Goal: Information Seeking & Learning: Learn about a topic

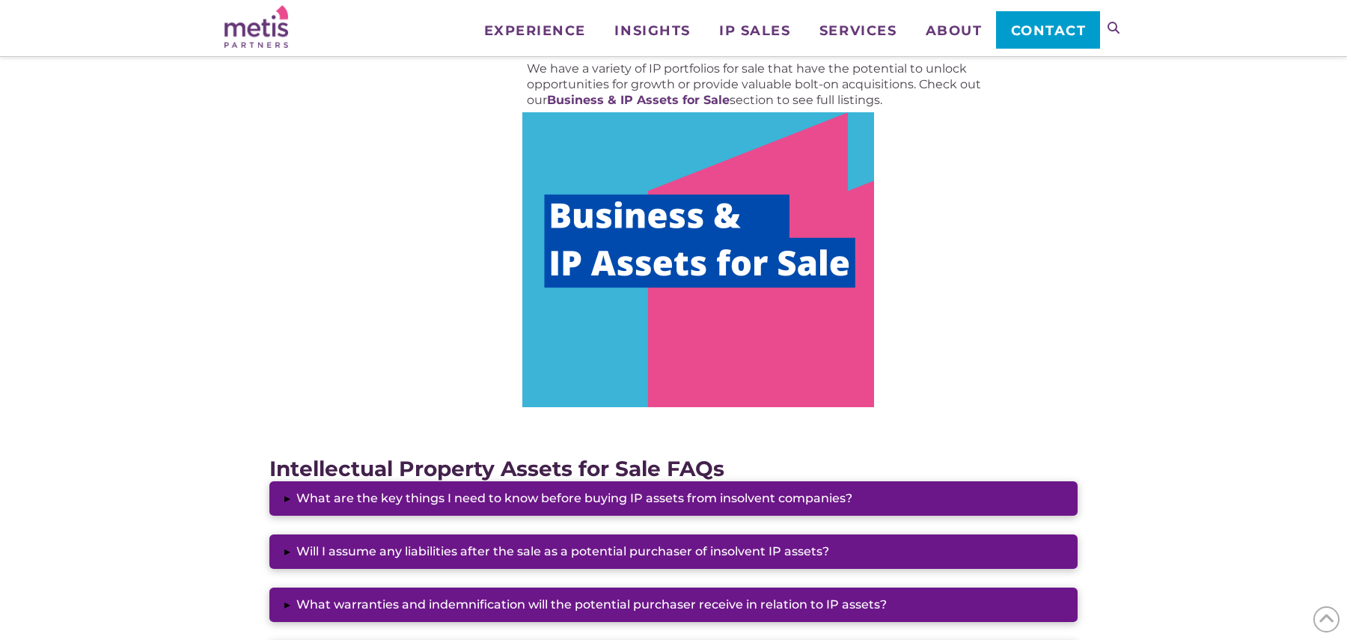
scroll to position [871, 0]
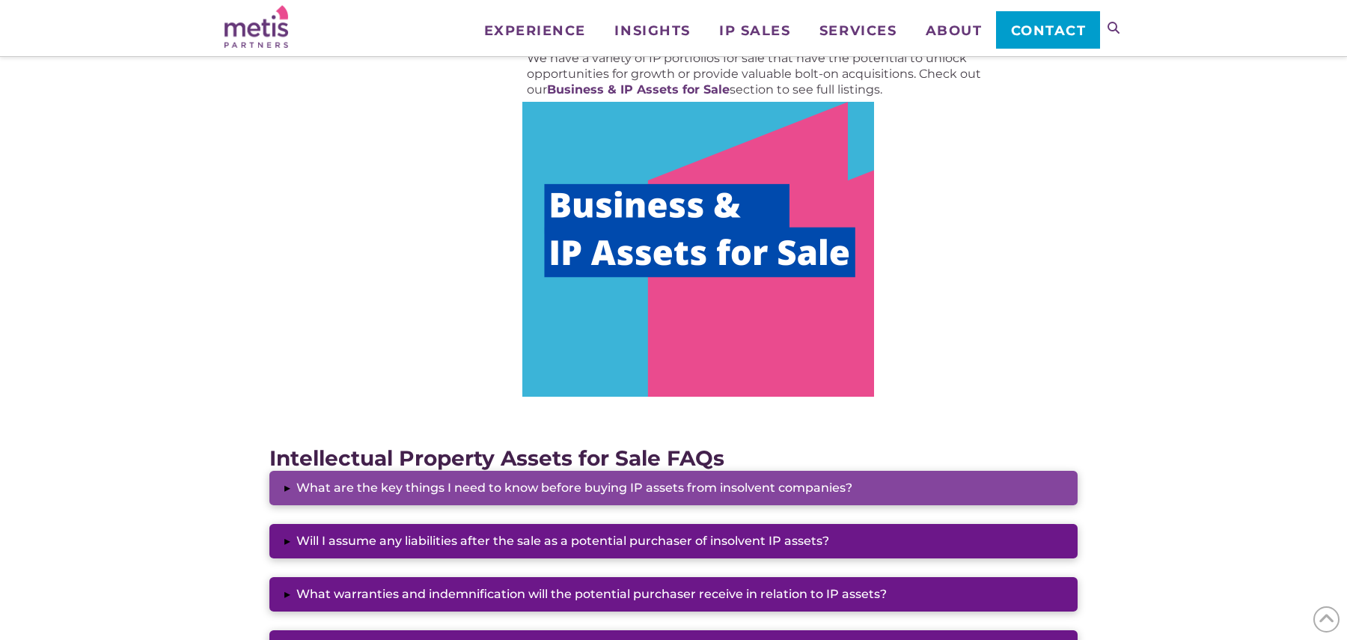
click at [576, 492] on button "▸ What are the key things I need to know before buying IP assets from insolvent…" at bounding box center [673, 488] width 808 height 34
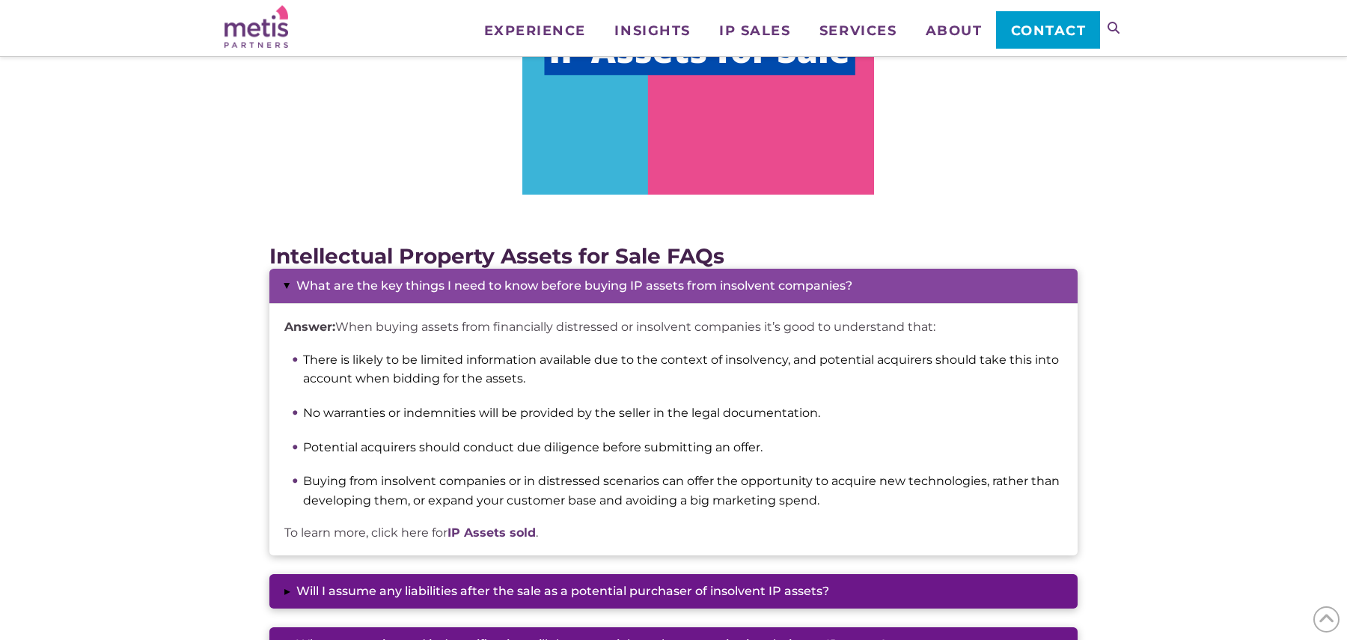
scroll to position [1178, 0]
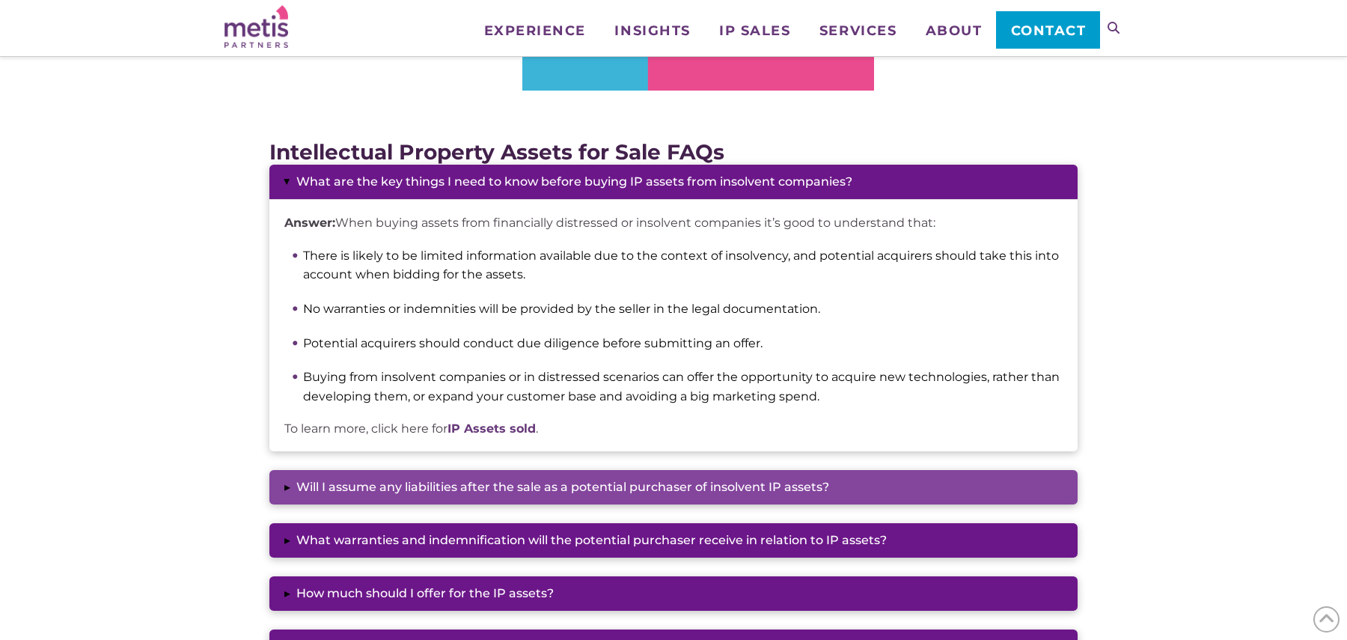
click at [580, 489] on button "▸ Will I assume any liabilities after the sale as a potential purchaser of inso…" at bounding box center [673, 487] width 808 height 34
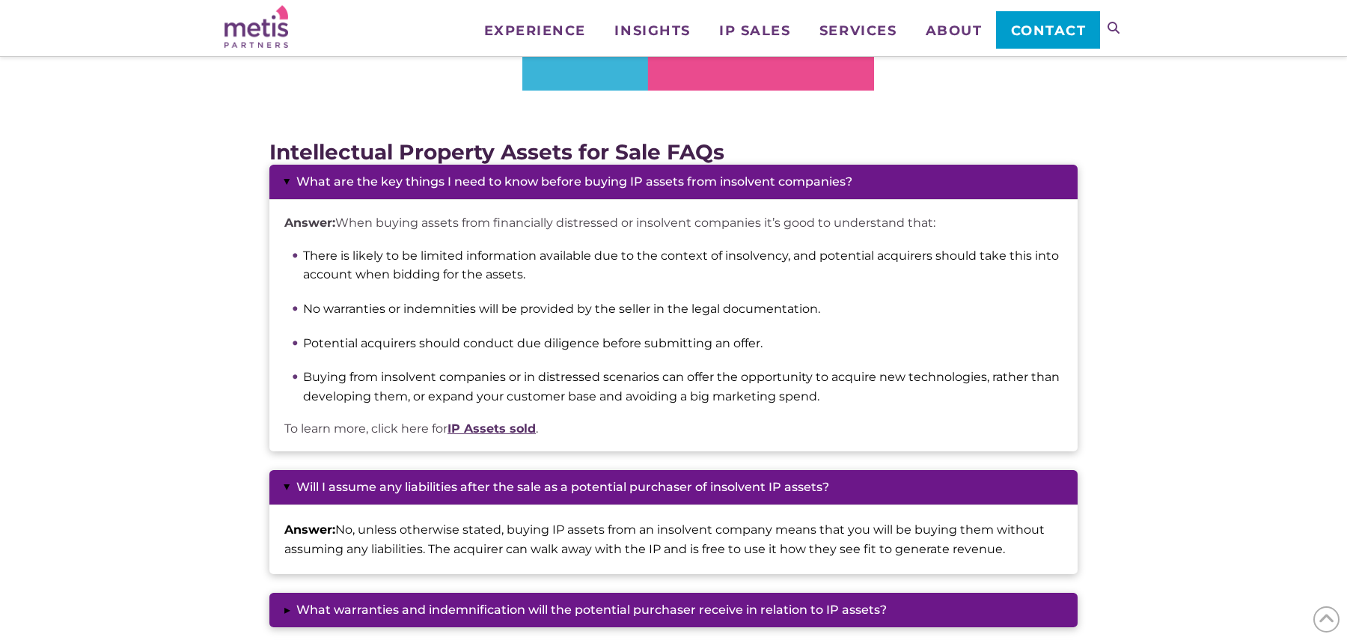
click at [534, 432] on link "IP Assets sold" at bounding box center [492, 428] width 88 height 14
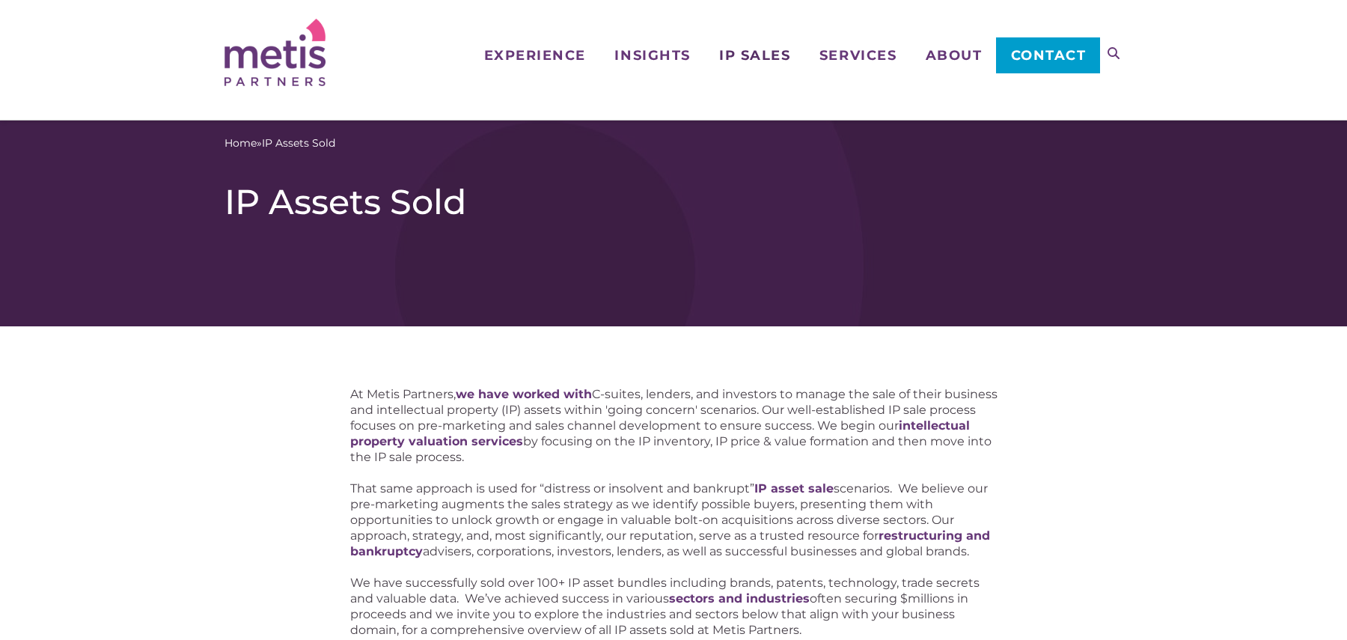
click at [761, 58] on span "IP Sales" at bounding box center [754, 55] width 71 height 13
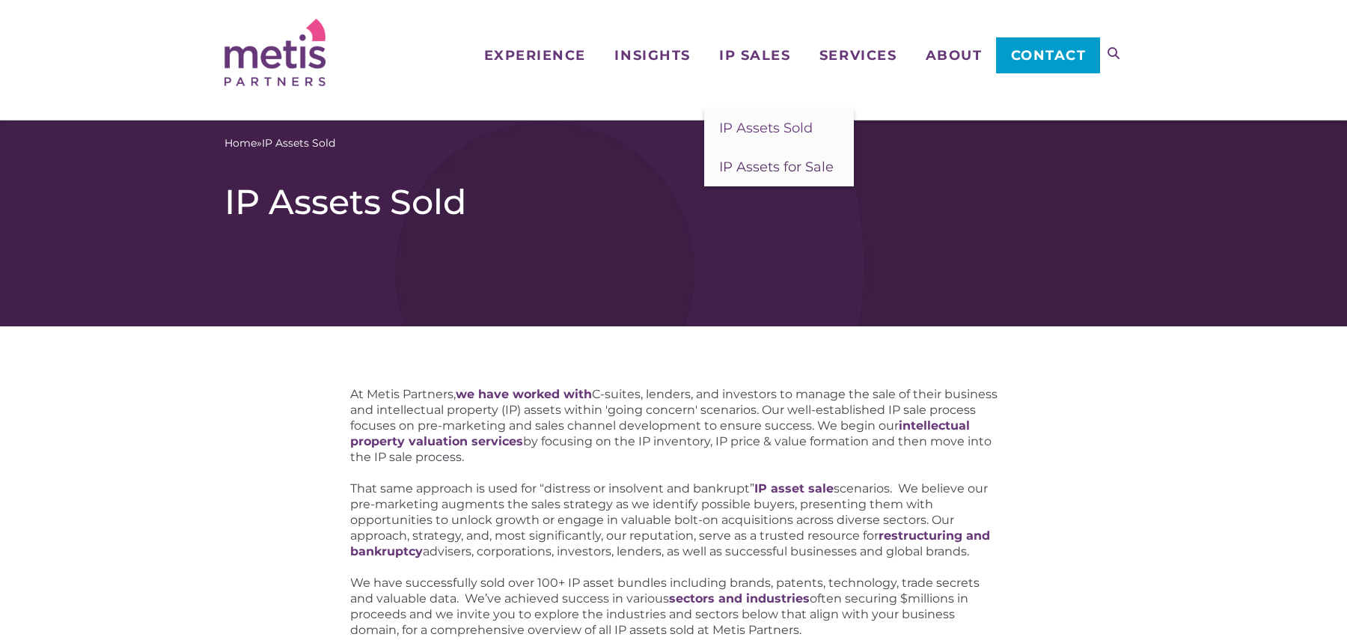
click at [773, 171] on span "IP Assets for Sale" at bounding box center [776, 167] width 115 height 16
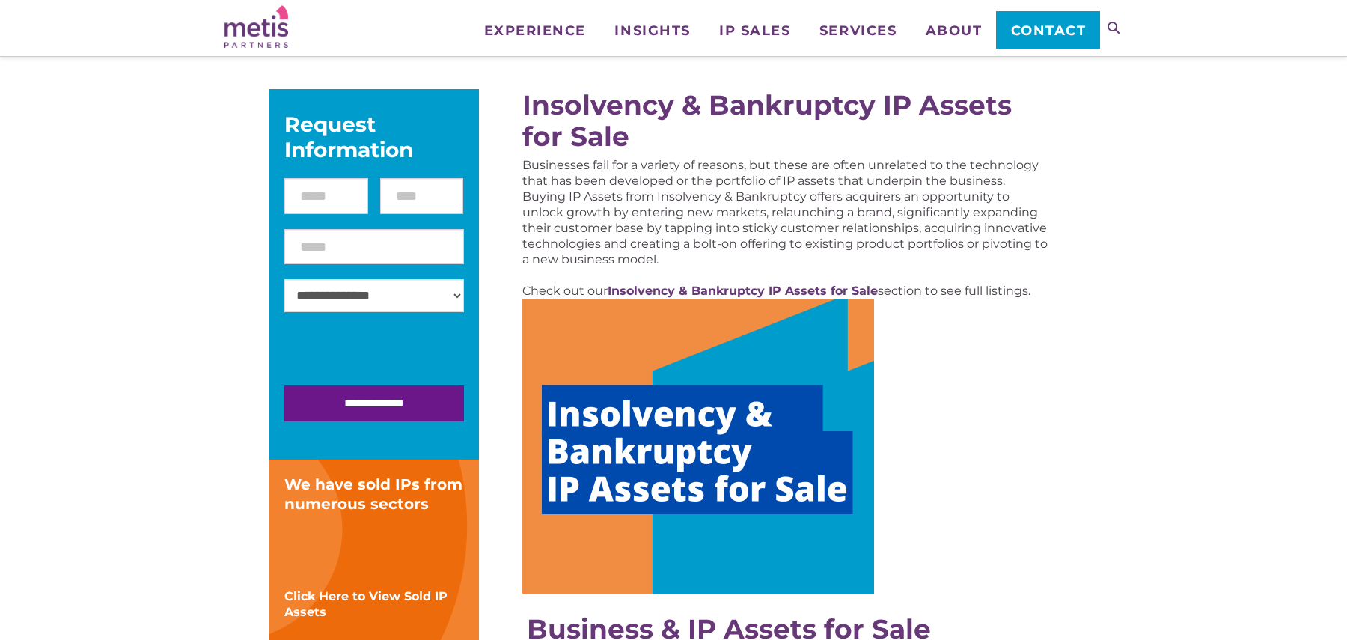
scroll to position [177, 0]
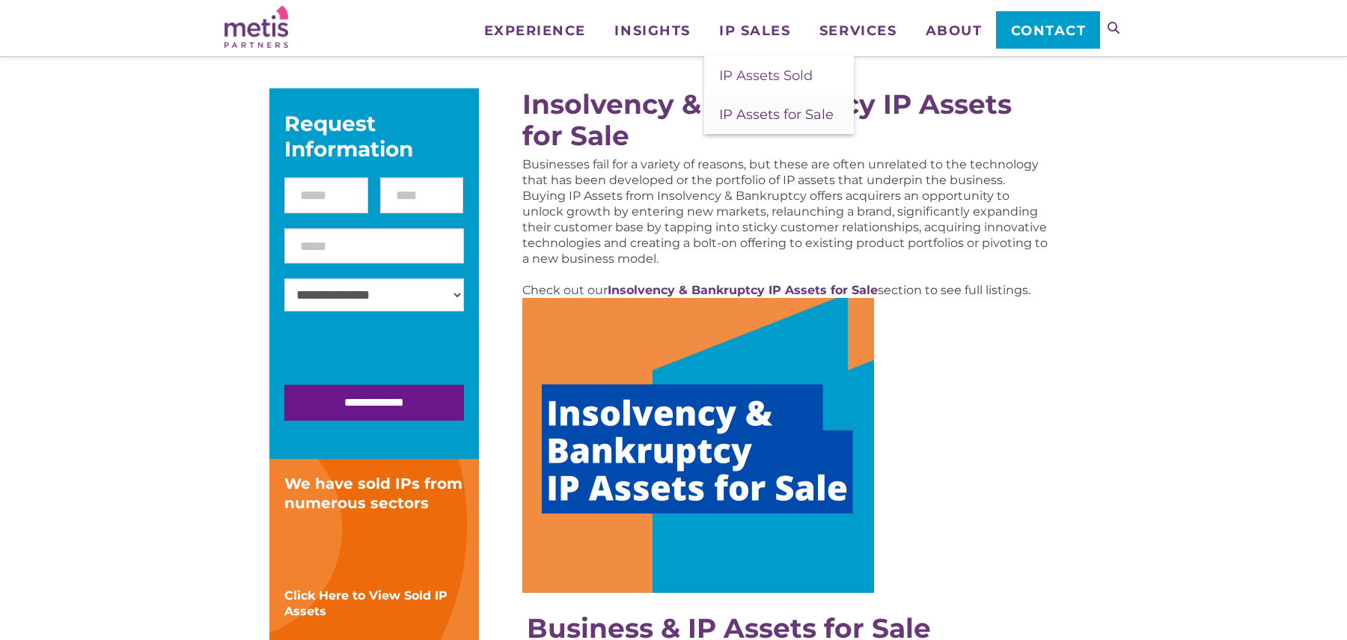
click at [750, 126] on link "IP Assets for Sale" at bounding box center [779, 114] width 150 height 39
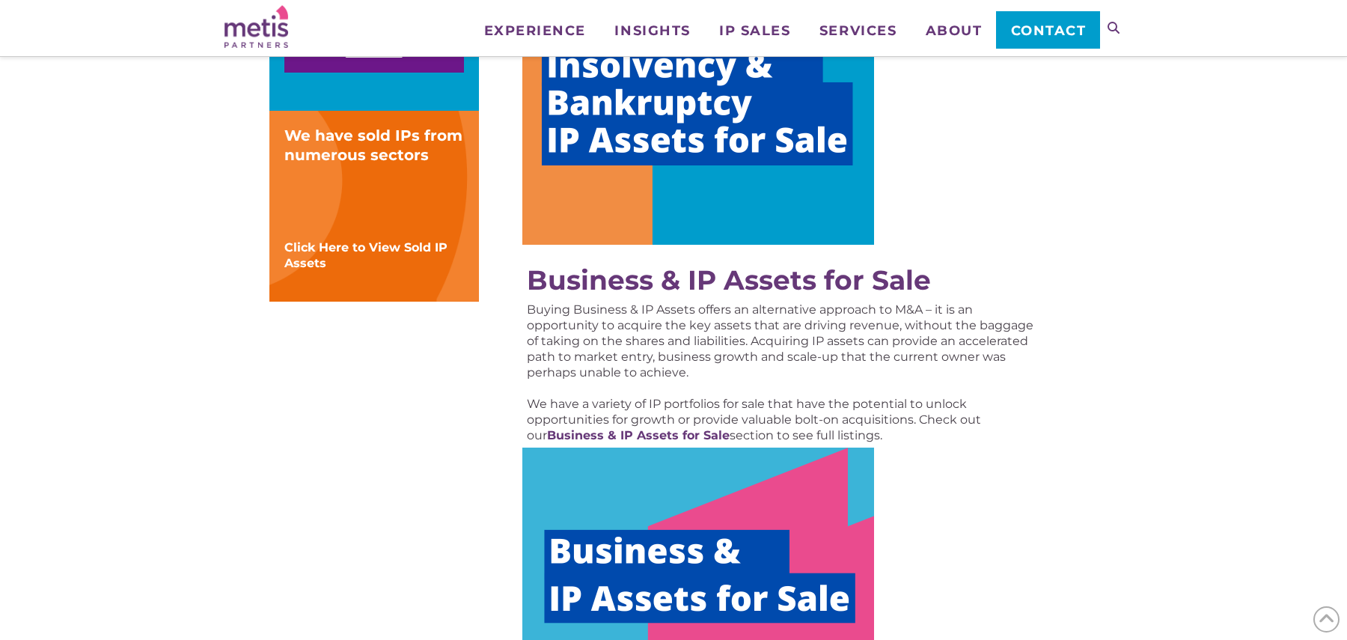
scroll to position [540, 0]
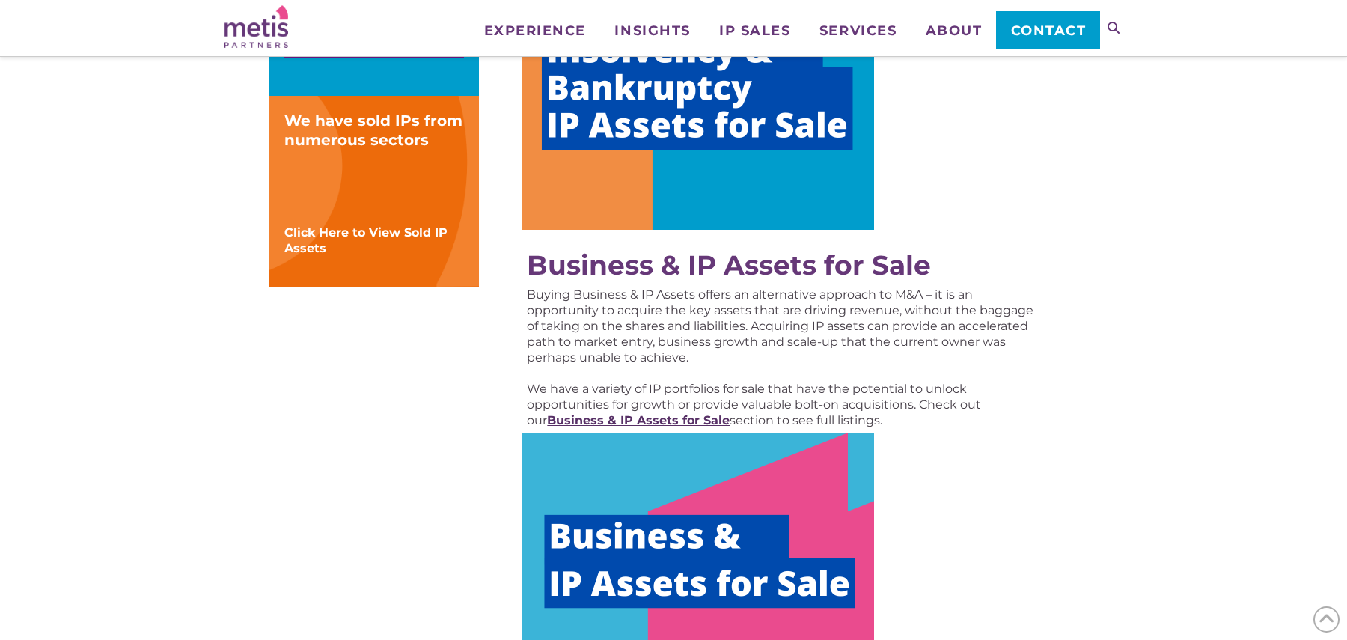
click at [658, 415] on strong "Business & IP Assets for Sale" at bounding box center [638, 420] width 183 height 14
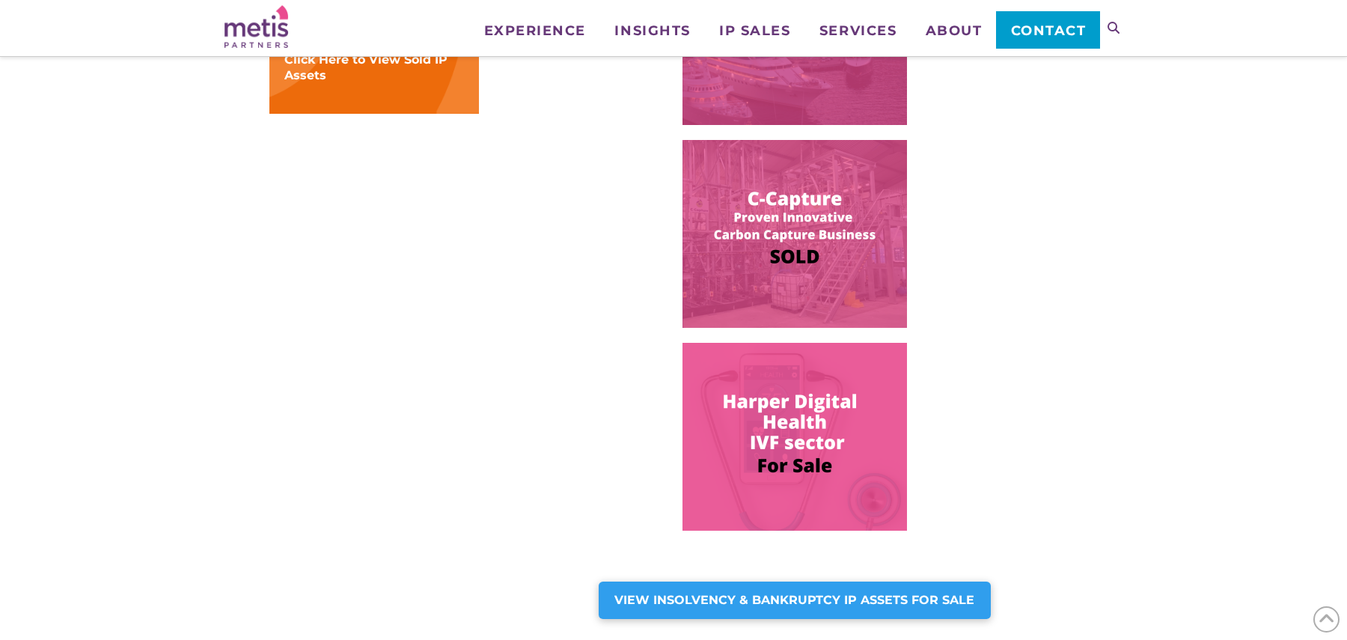
scroll to position [770, 0]
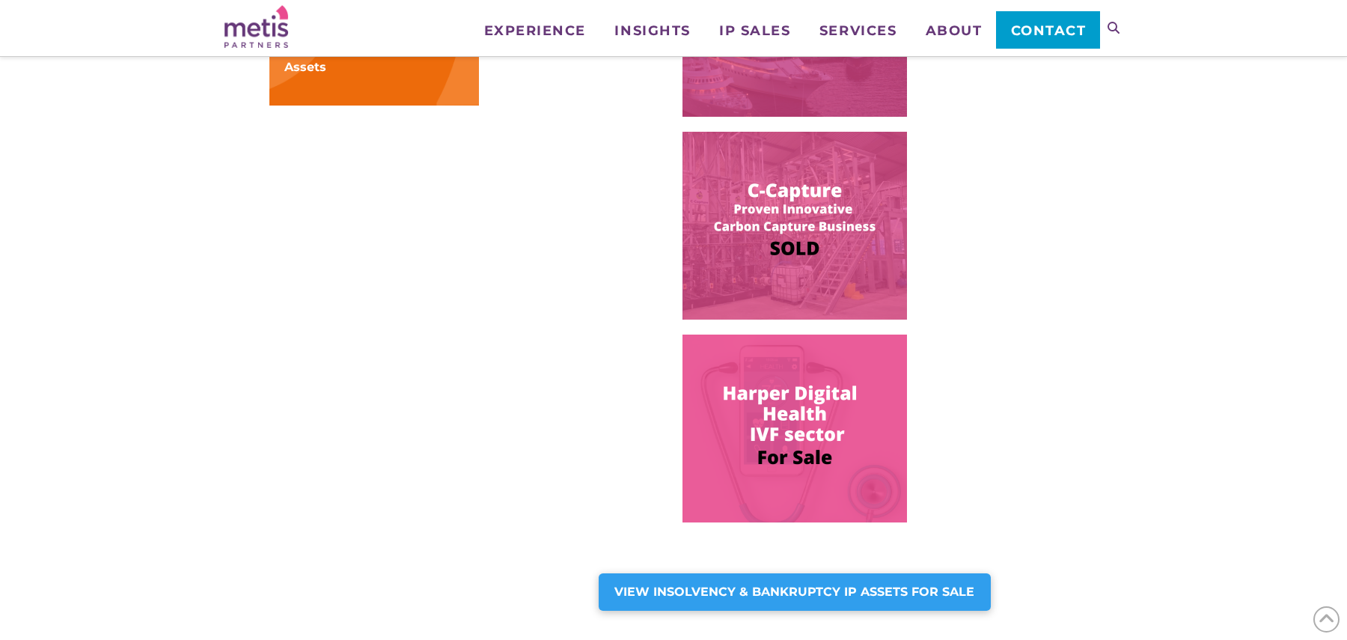
click at [803, 445] on img at bounding box center [795, 429] width 225 height 188
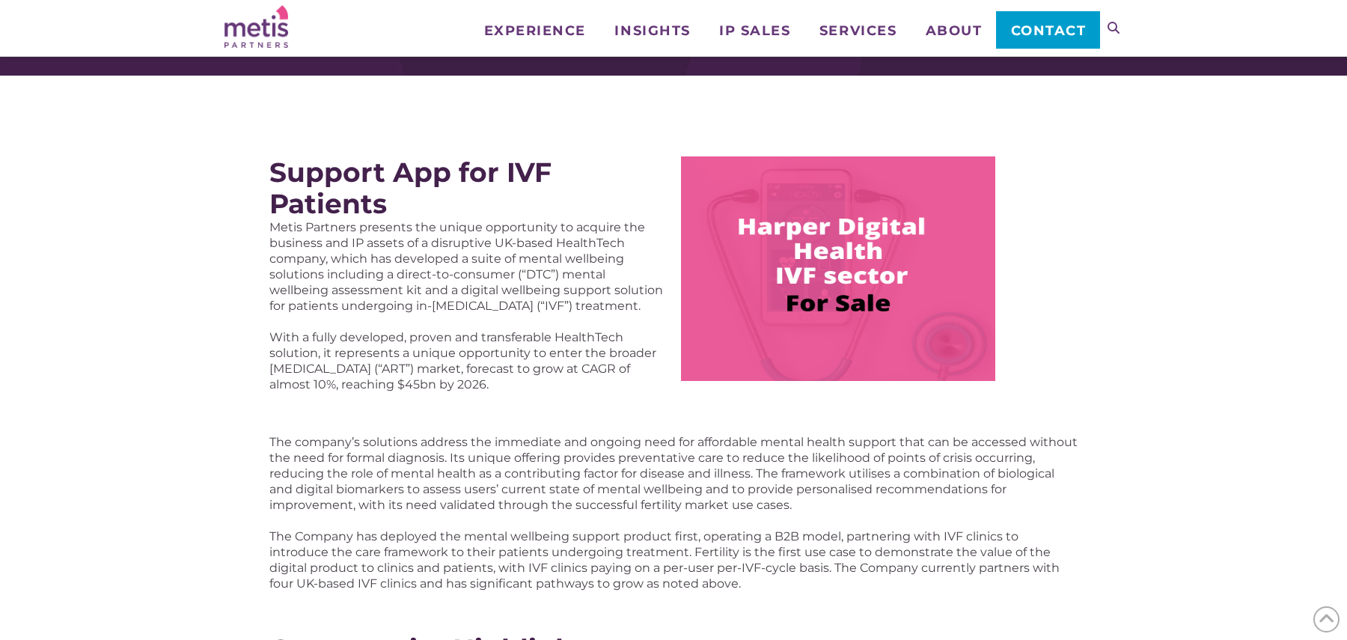
scroll to position [220, 0]
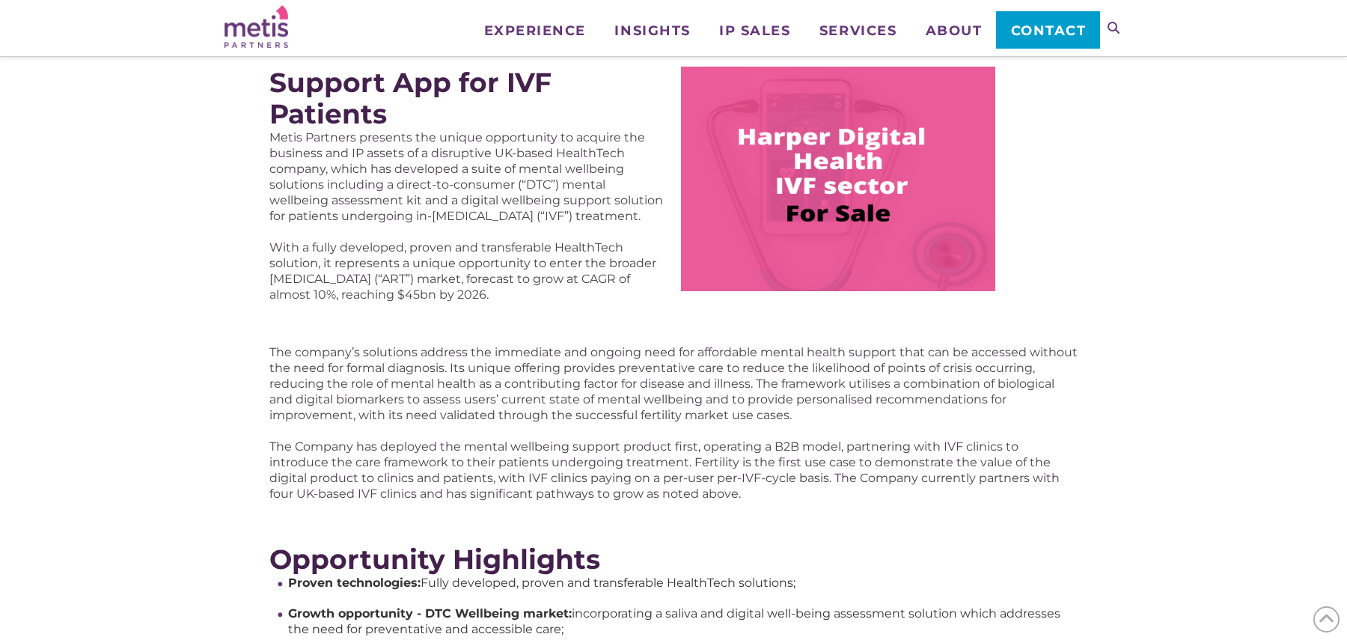
drag, startPoint x: 609, startPoint y: 149, endPoint x: 614, endPoint y: 305, distance: 155.8
click at [614, 305] on div "Support App for IVF Patients Metis Partners presents the unique opportunity to …" at bounding box center [673, 184] width 823 height 251
click at [614, 301] on p "With a fully developed, proven and transferable HealthTech solution, it represe…" at bounding box center [467, 271] width 397 height 63
drag, startPoint x: 619, startPoint y: 247, endPoint x: 620, endPoint y: 311, distance: 63.6
click at [620, 311] on div "Support App for IVF Patients Metis Partners presents the unique opportunity to …" at bounding box center [674, 185] width 898 height 278
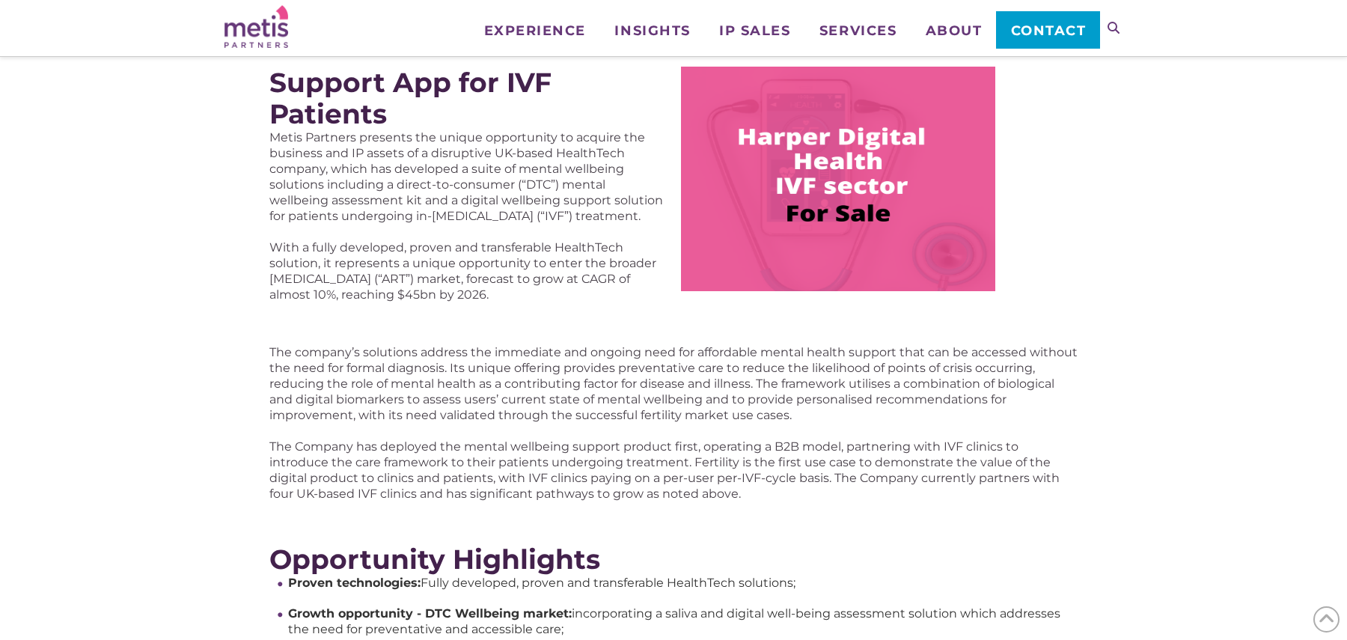
click at [620, 311] on div "Support App for IVF Patients Metis Partners presents the unique opportunity to …" at bounding box center [674, 185] width 898 height 278
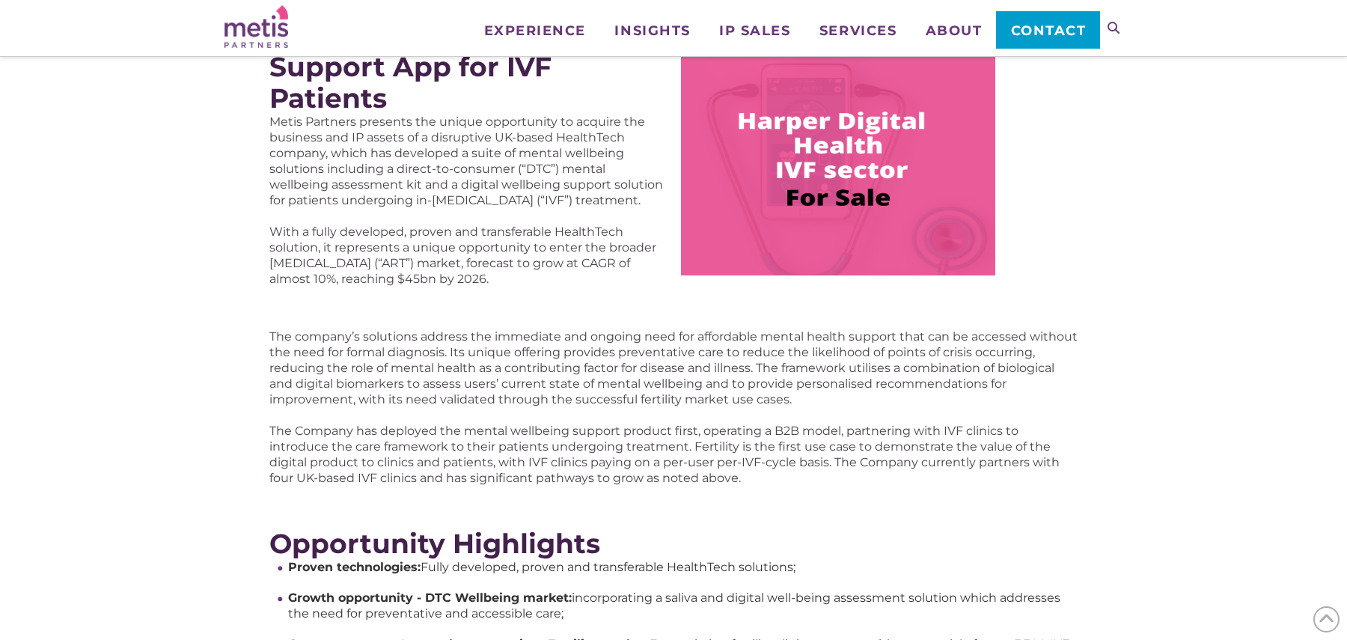
scroll to position [245, 0]
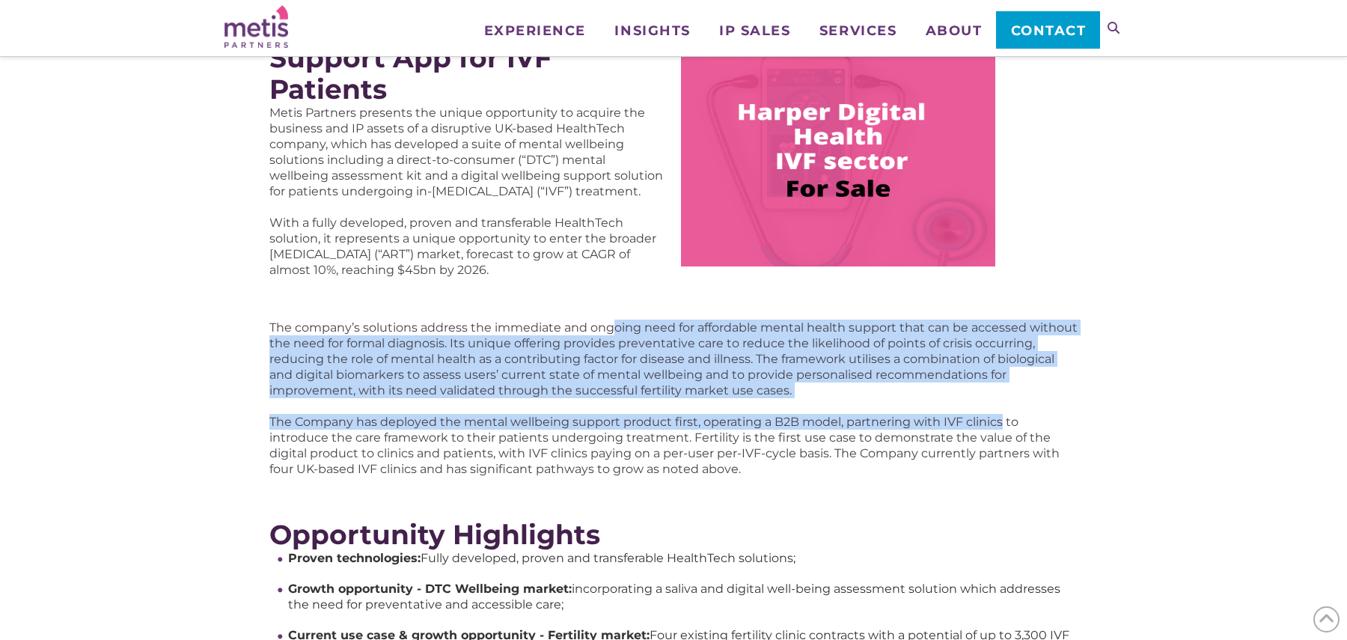
drag, startPoint x: 688, startPoint y: 343, endPoint x: 1002, endPoint y: 421, distance: 324.1
click at [1002, 421] on div "The company’s solutions address the immediate and ongoing need for affordable m…" at bounding box center [673, 398] width 808 height 157
click at [1003, 421] on p "The Company has deployed the mental wellbeing support product first, operating …" at bounding box center [673, 445] width 808 height 63
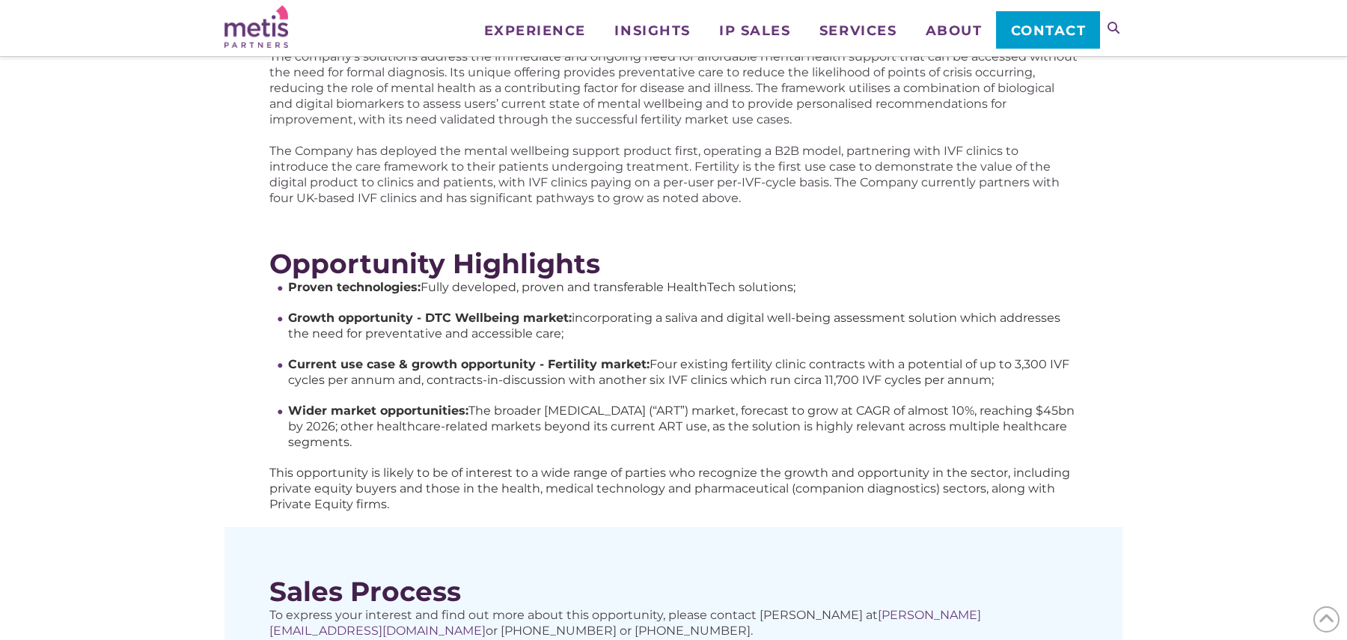
scroll to position [560, 0]
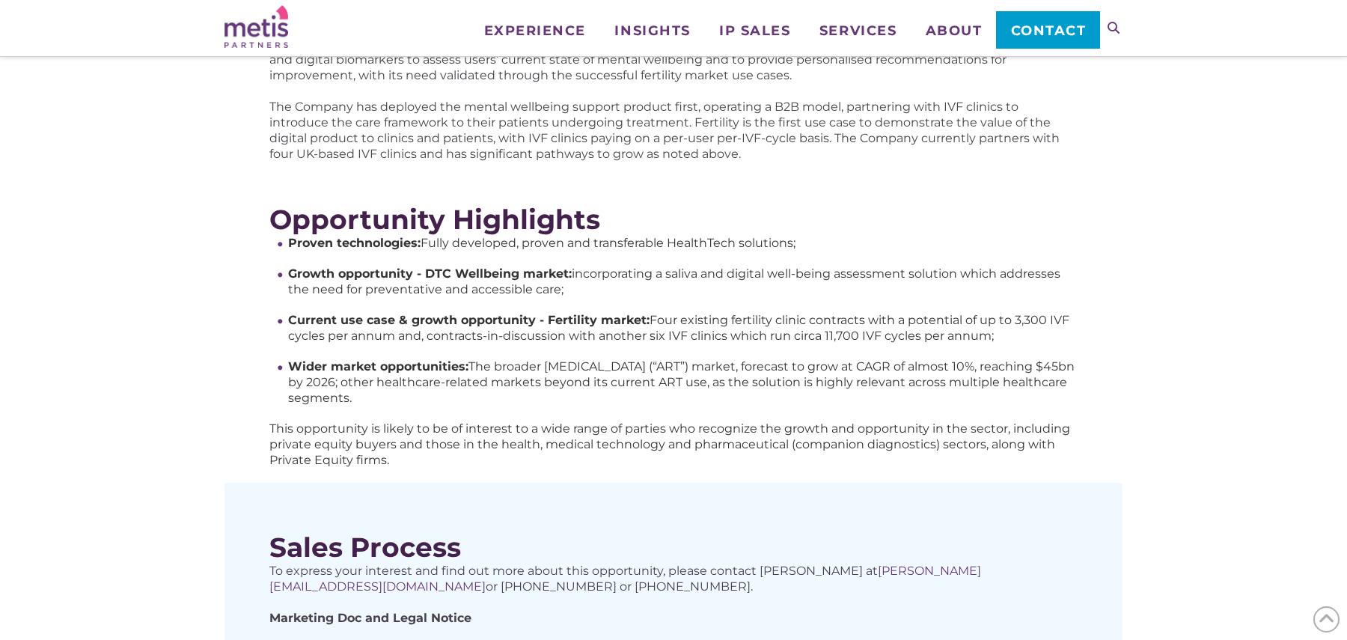
drag, startPoint x: 1020, startPoint y: 368, endPoint x: 1031, endPoint y: 392, distance: 26.8
click at [1031, 392] on li "Wider market opportunities: The broader Assisted Reproductive Technology (“ART”…" at bounding box center [683, 382] width 790 height 47
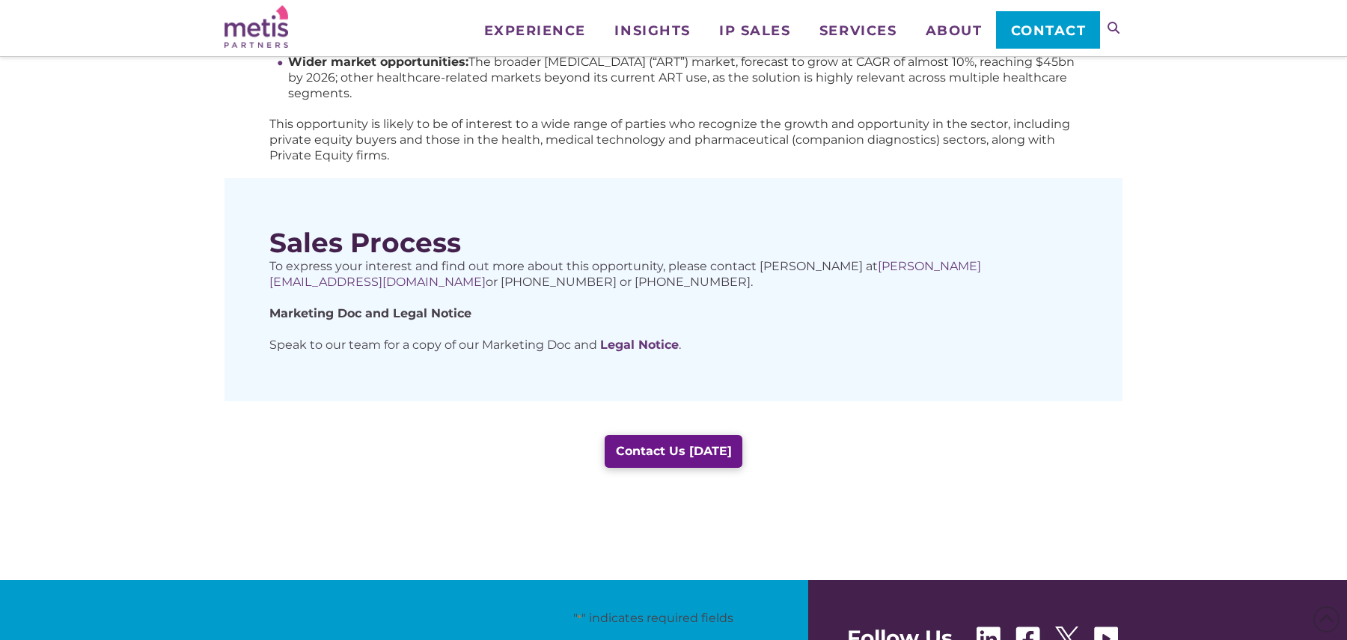
scroll to position [975, 0]
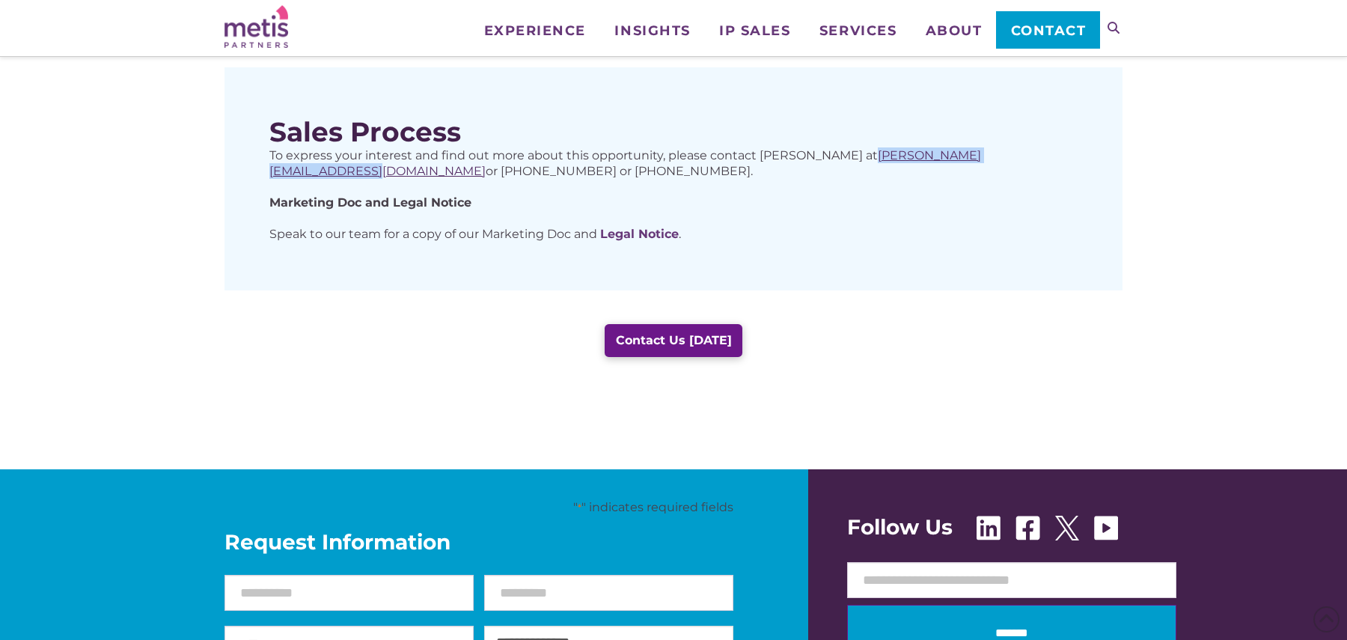
drag, startPoint x: 1008, startPoint y: 155, endPoint x: 847, endPoint y: 157, distance: 161.0
click at [847, 157] on p "To express your interest and find out more about this opportunity, please conta…" at bounding box center [673, 162] width 808 height 31
copy span "david.hood@metispartners.com"
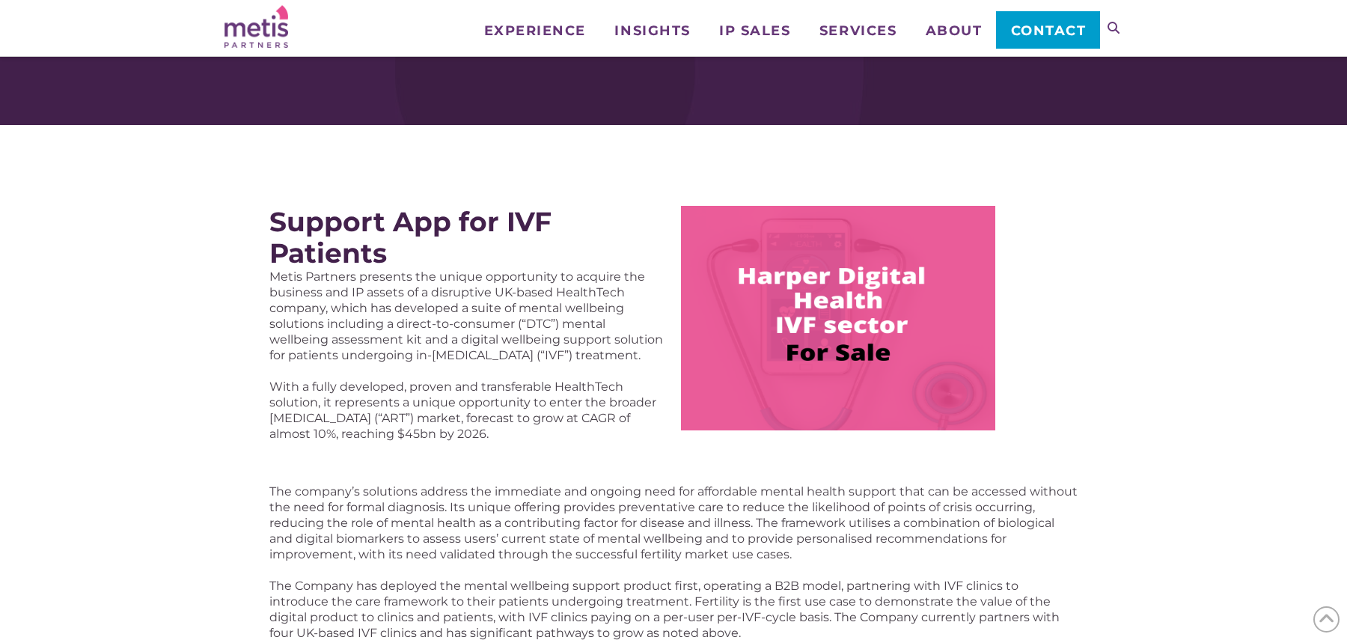
scroll to position [0, 0]
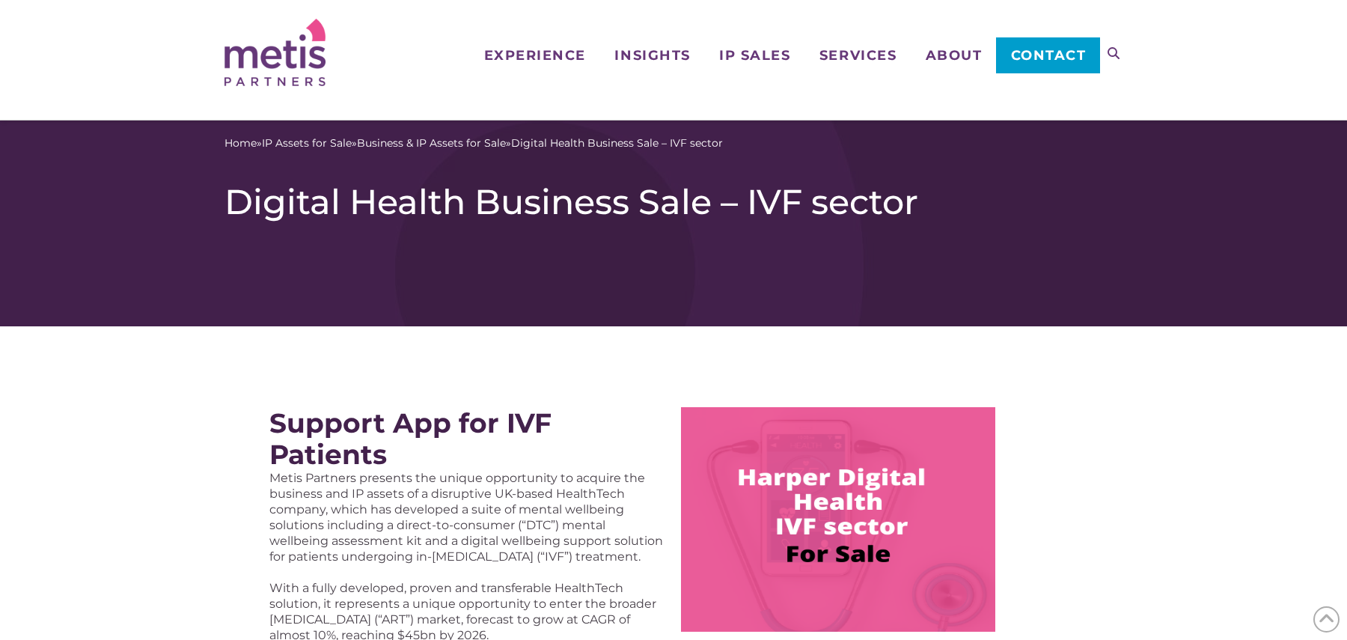
drag, startPoint x: 274, startPoint y: 409, endPoint x: 299, endPoint y: 354, distance: 60.3
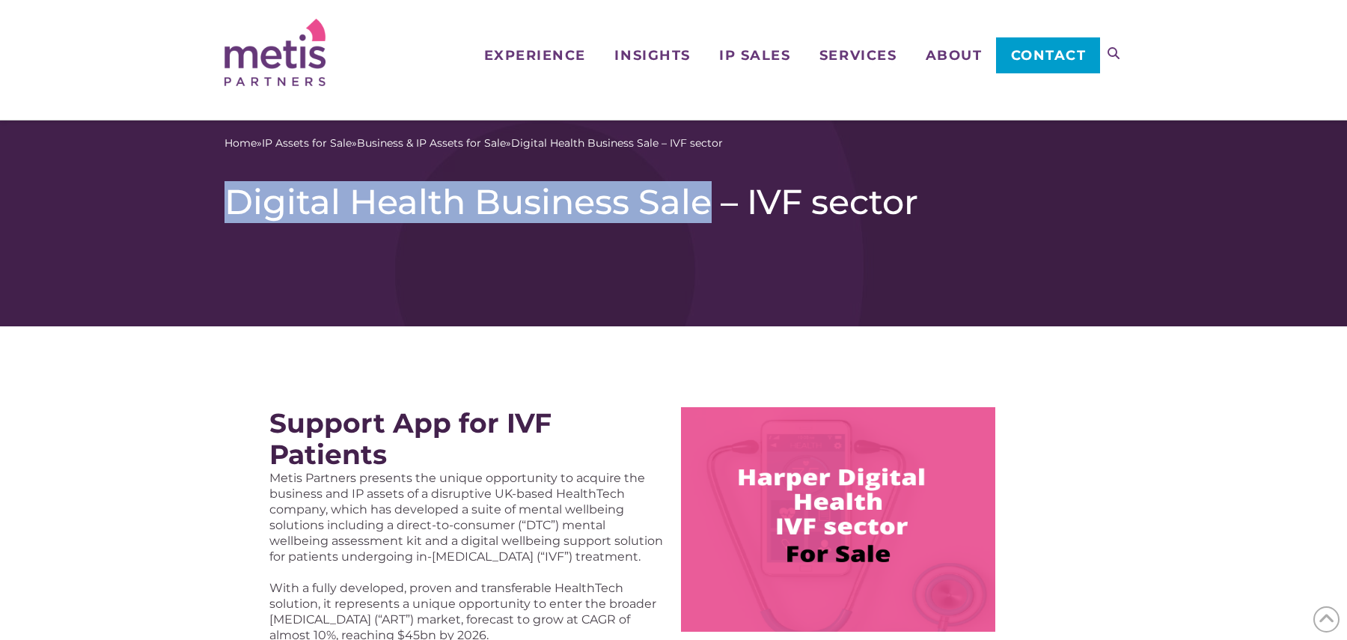
copy h1 "Digital Health Business Sale"
drag, startPoint x: 227, startPoint y: 202, endPoint x: 713, endPoint y: 204, distance: 486.6
click at [713, 204] on h1 "Digital Health Business Sale – IVF sector" at bounding box center [674, 202] width 898 height 42
click at [428, 139] on link "Business & IP Assets for Sale" at bounding box center [431, 143] width 149 height 16
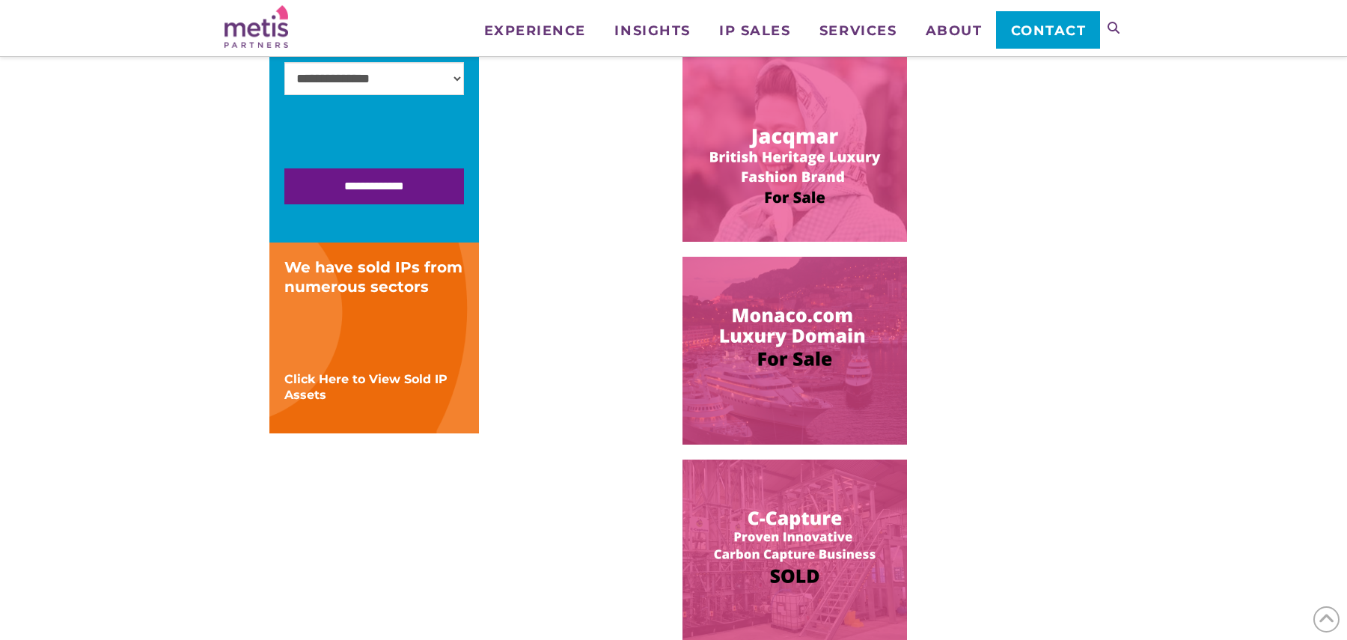
scroll to position [439, 0]
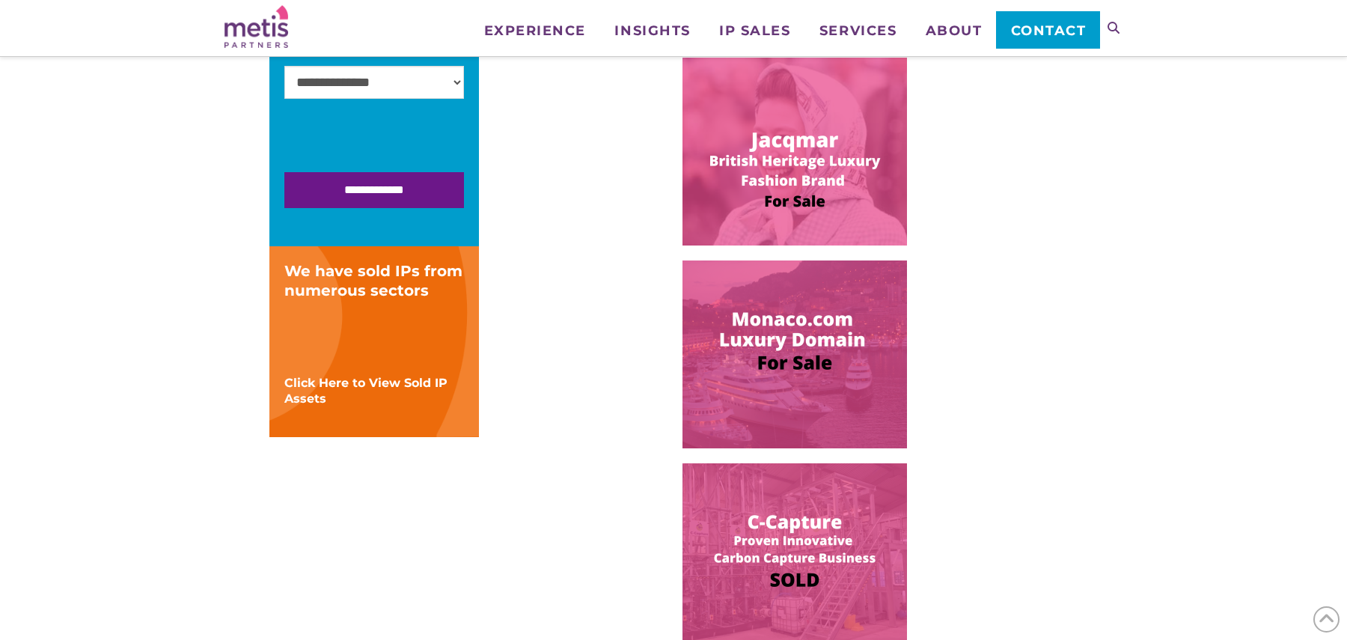
click at [820, 319] on img at bounding box center [795, 355] width 225 height 188
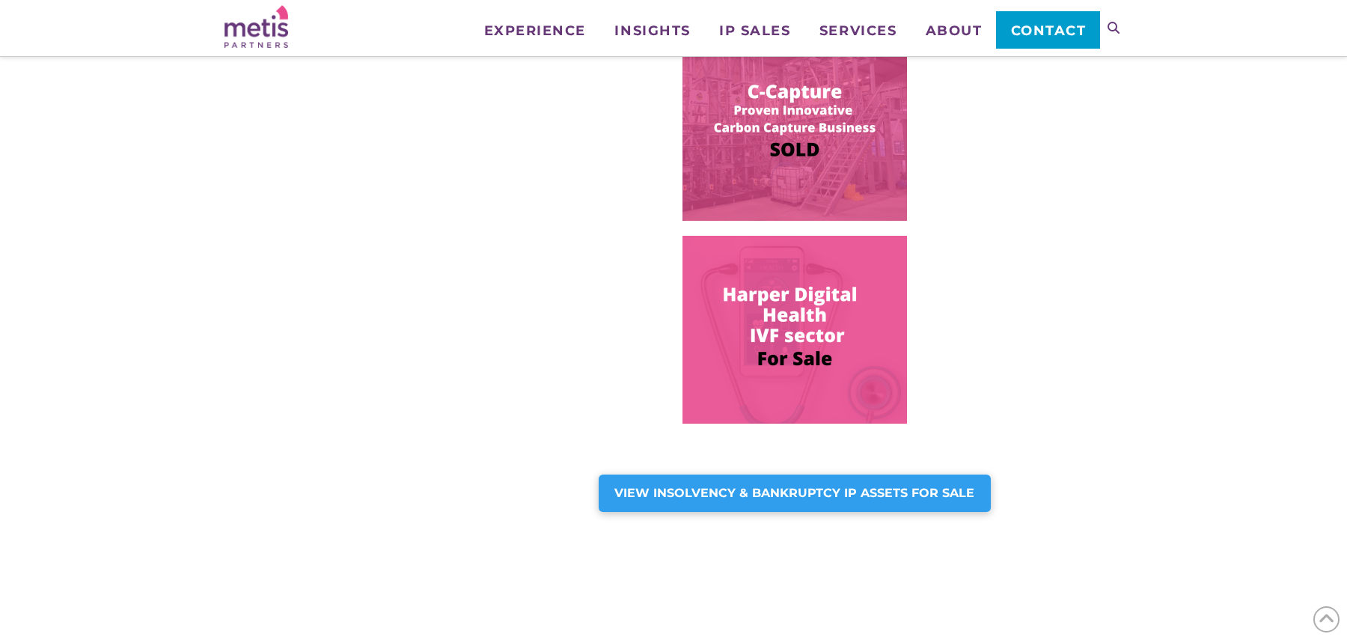
scroll to position [871, 0]
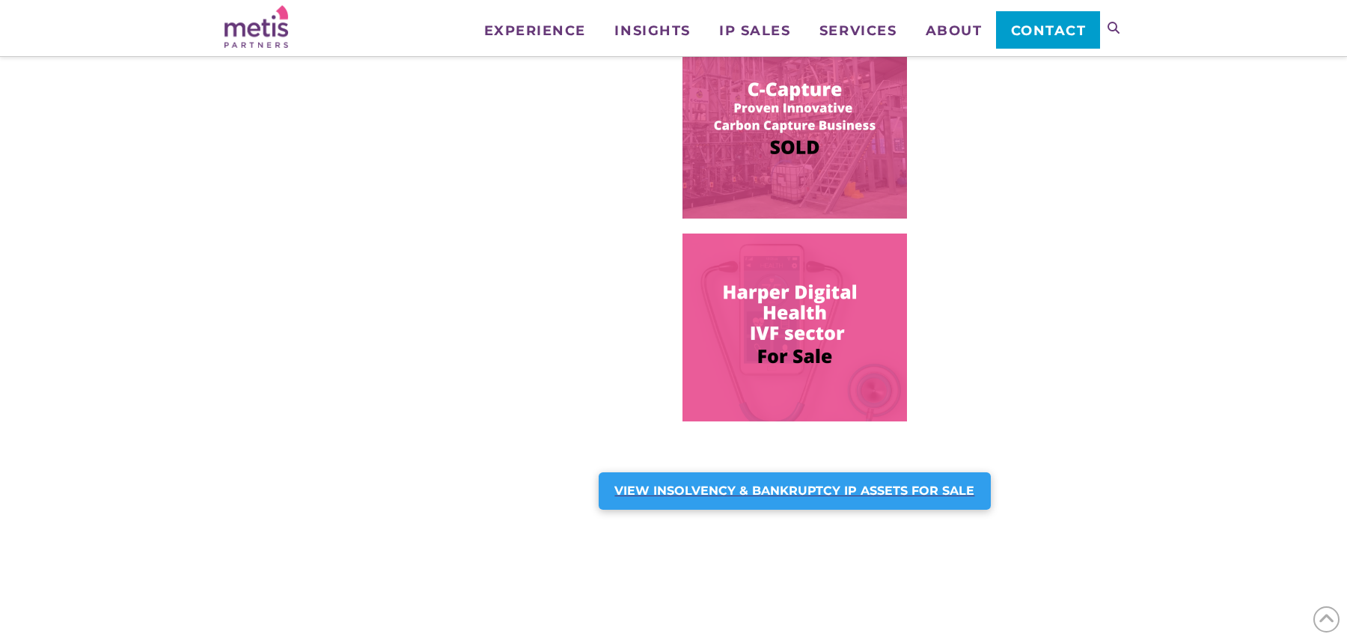
click at [781, 488] on strong "VIEW INSOLVENCY & BANKRUPTCY IP ASSETS FOR SALE" at bounding box center [795, 491] width 360 height 14
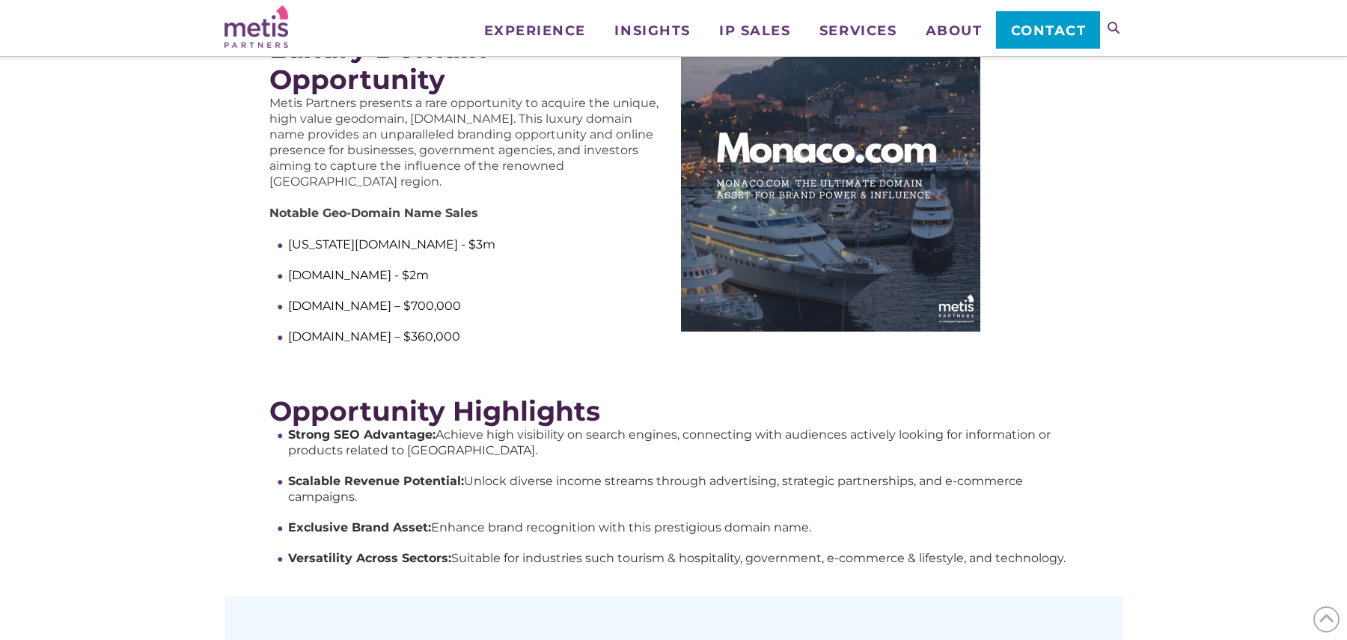
scroll to position [250, 0]
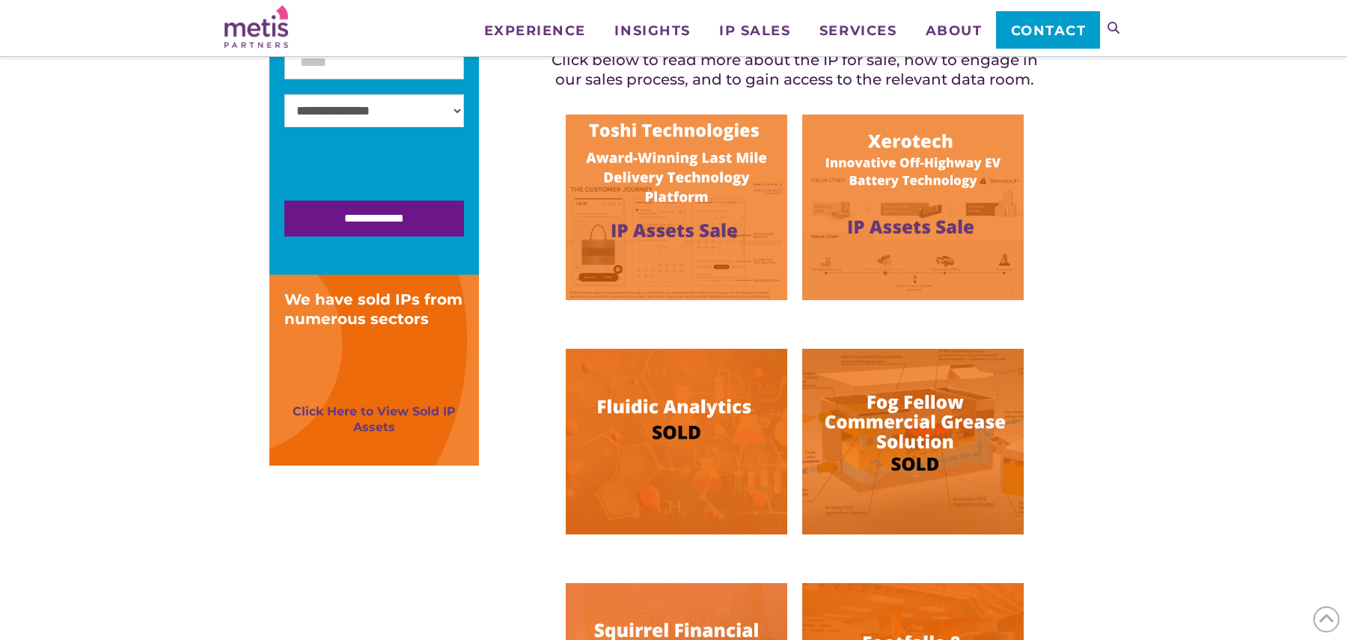
scroll to position [359, 0]
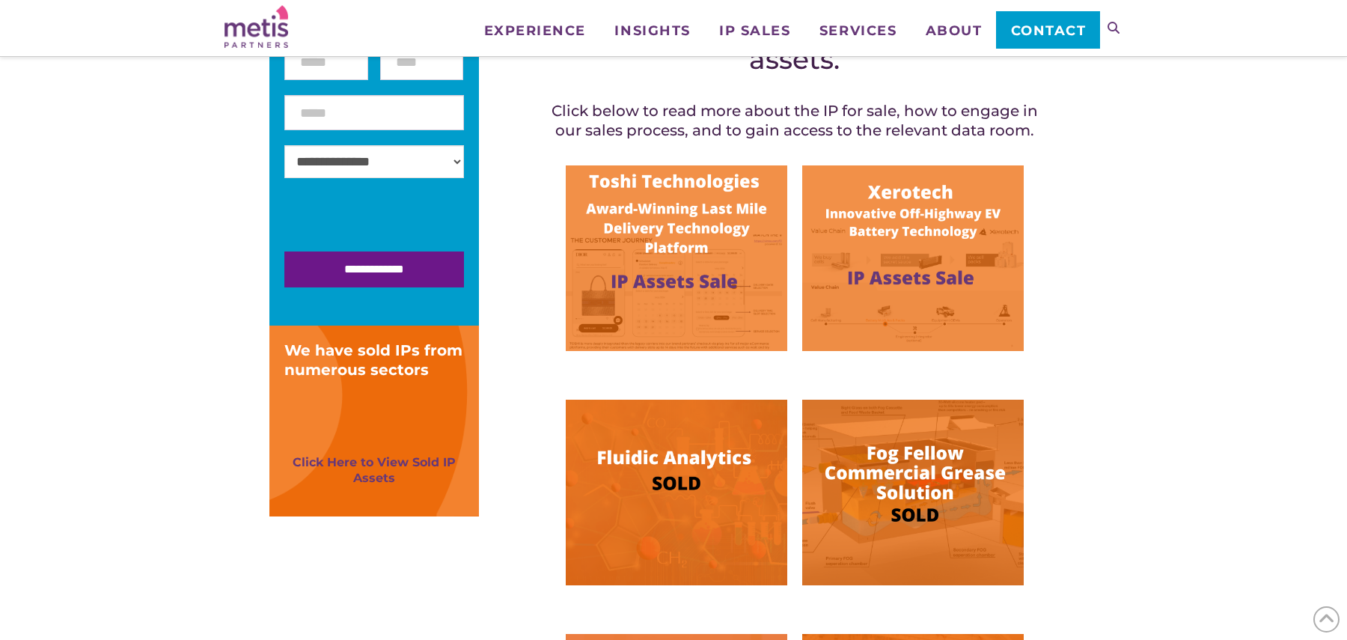
click at [1082, 332] on div "**********" at bounding box center [673, 565] width 823 height 1234
click at [1130, 263] on div "**********" at bounding box center [673, 591] width 1347 height 1489
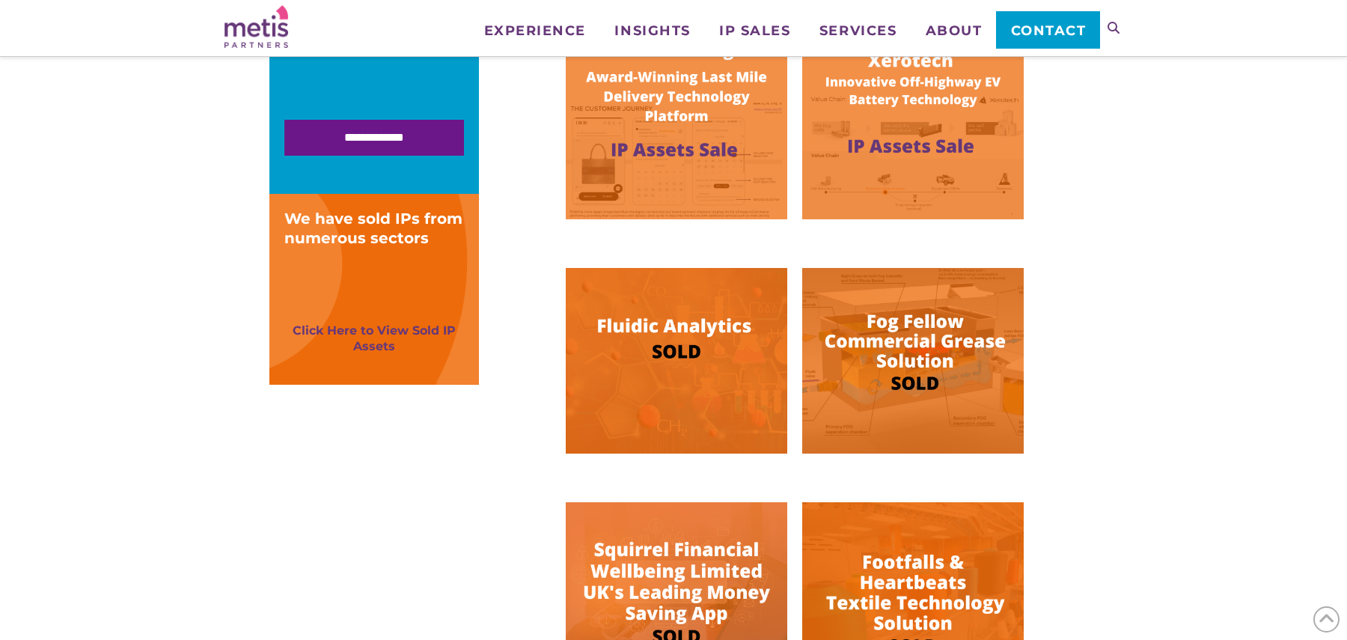
scroll to position [347, 0]
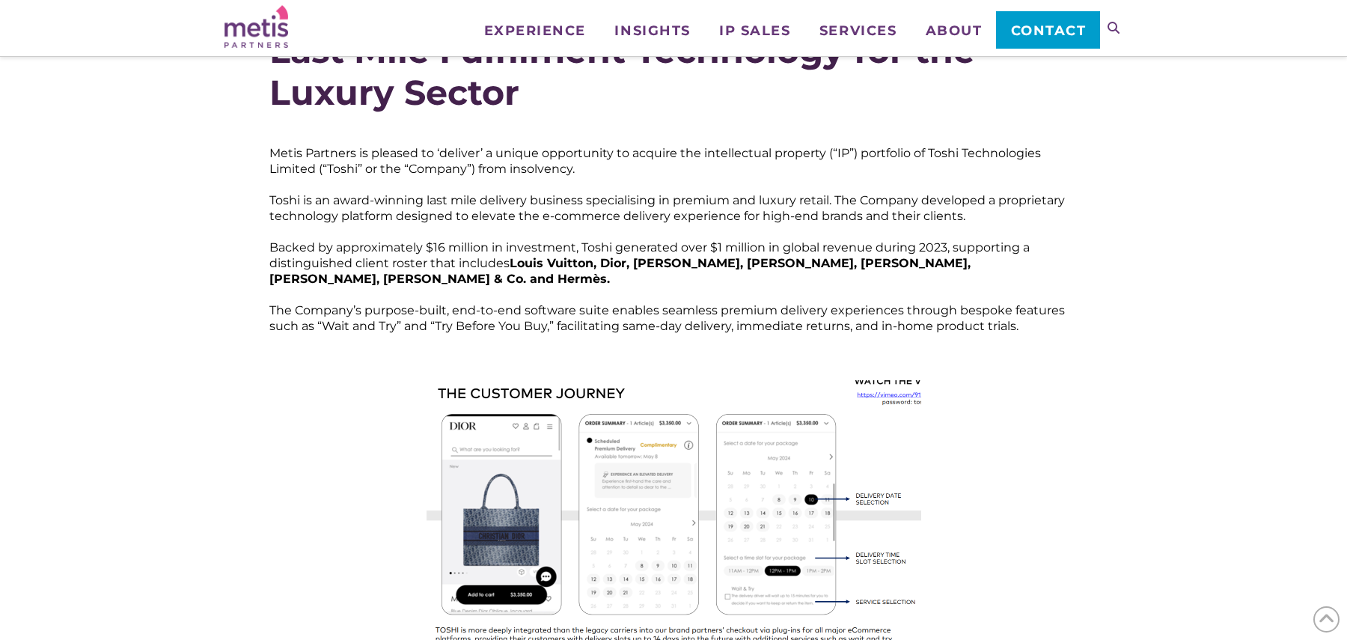
scroll to position [243, 0]
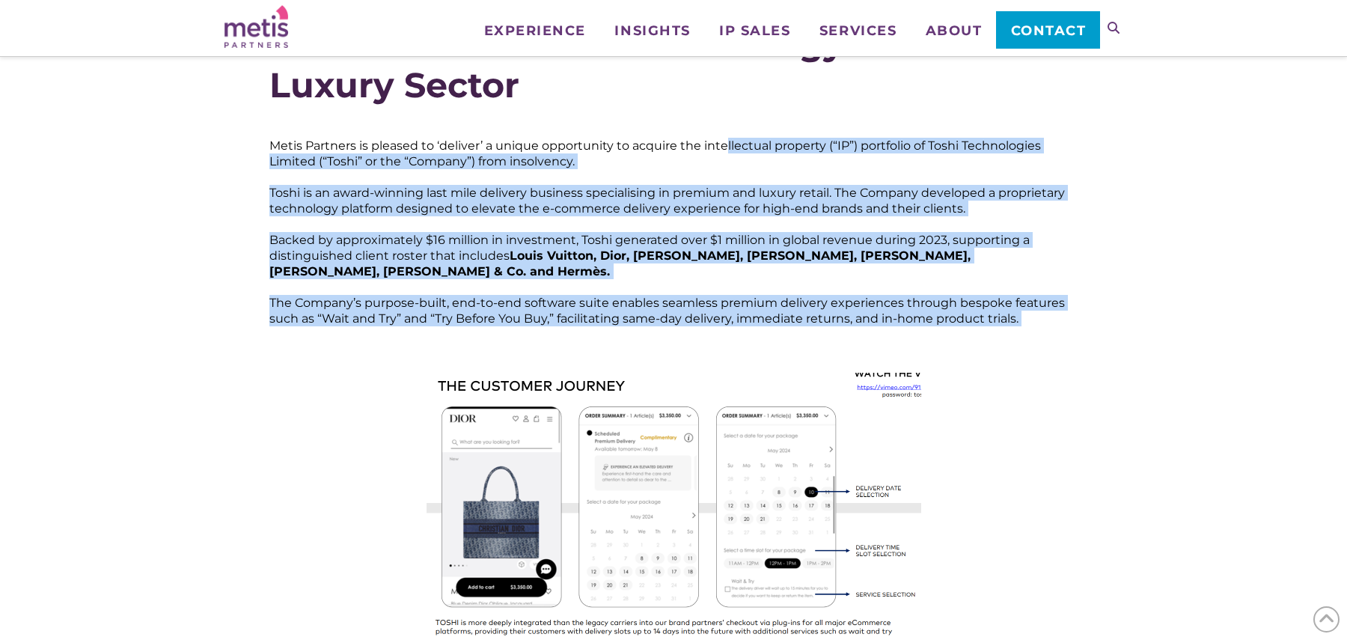
drag, startPoint x: 743, startPoint y: 144, endPoint x: 1061, endPoint y: 320, distance: 363.3
click at [1061, 320] on div "Metis Partners is pleased to ‘deliver’ a unique opportunity to acquire the inte…" at bounding box center [673, 232] width 808 height 252
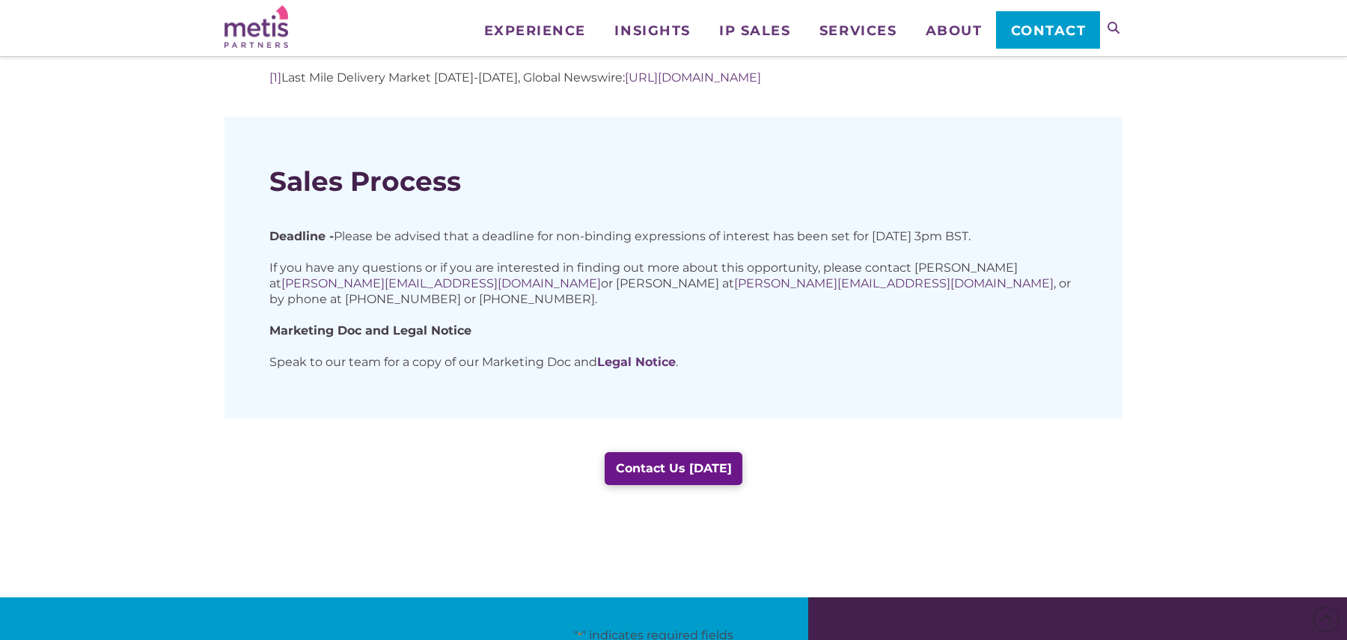
scroll to position [1186, 0]
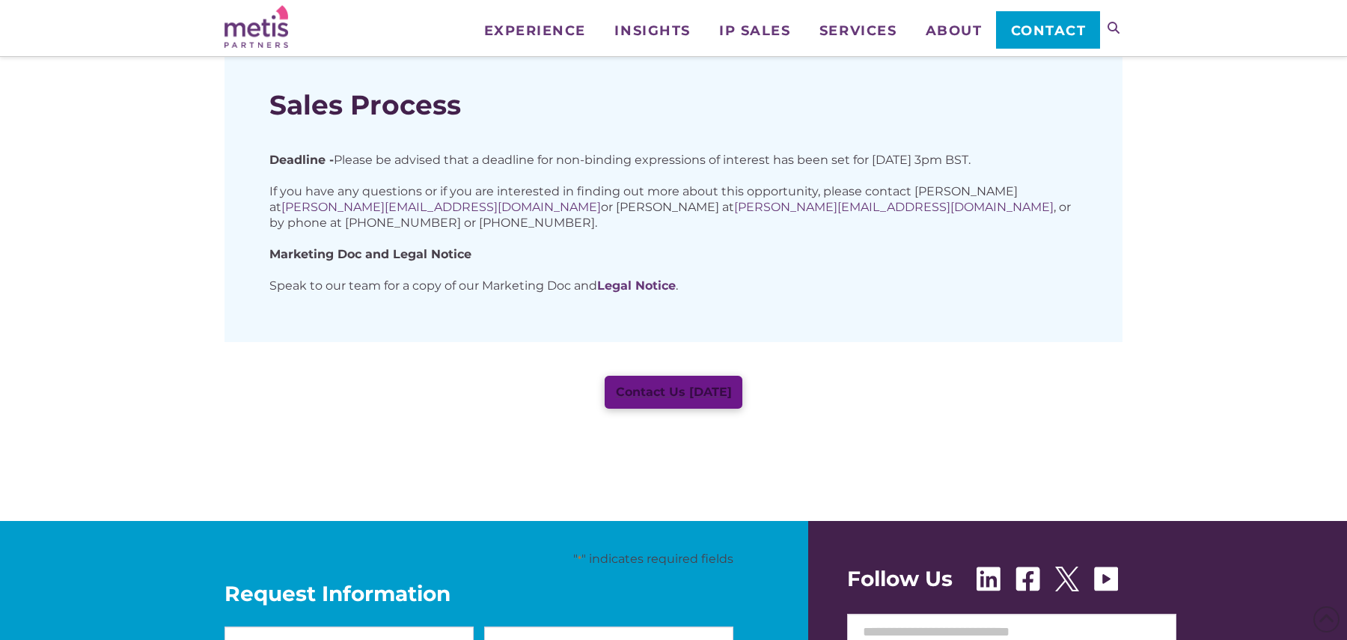
click at [651, 398] on span "Contact Us Today" at bounding box center [674, 392] width 116 height 12
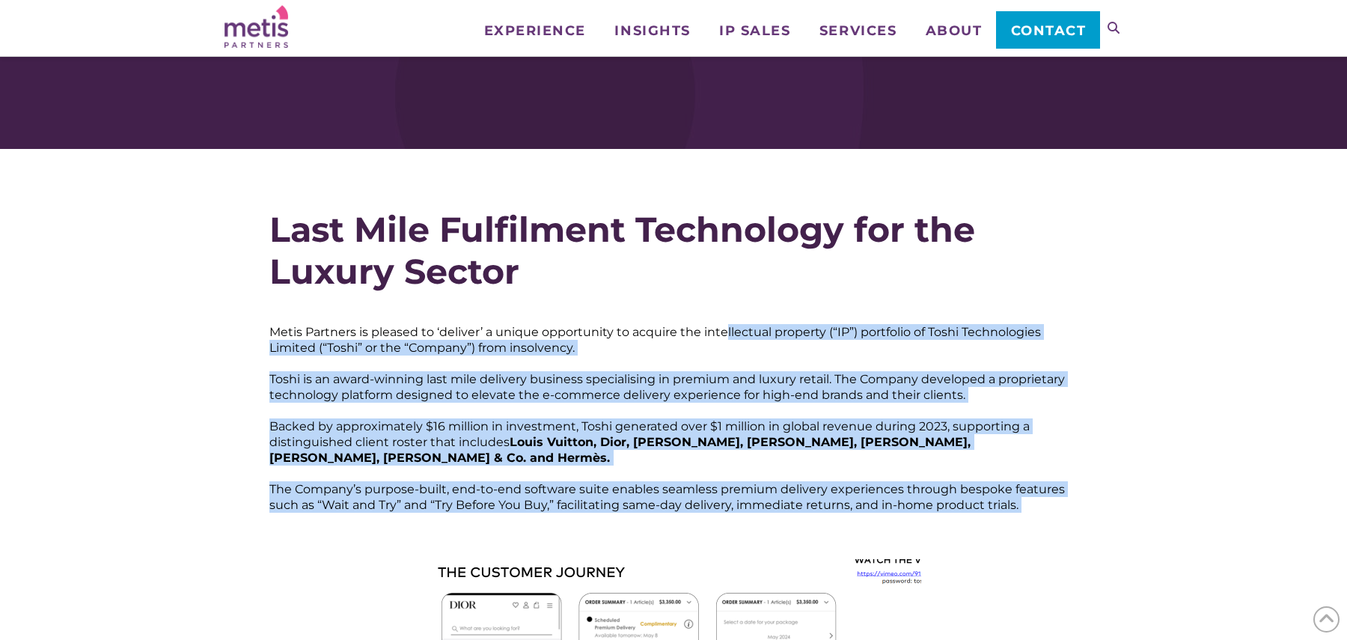
scroll to position [0, 0]
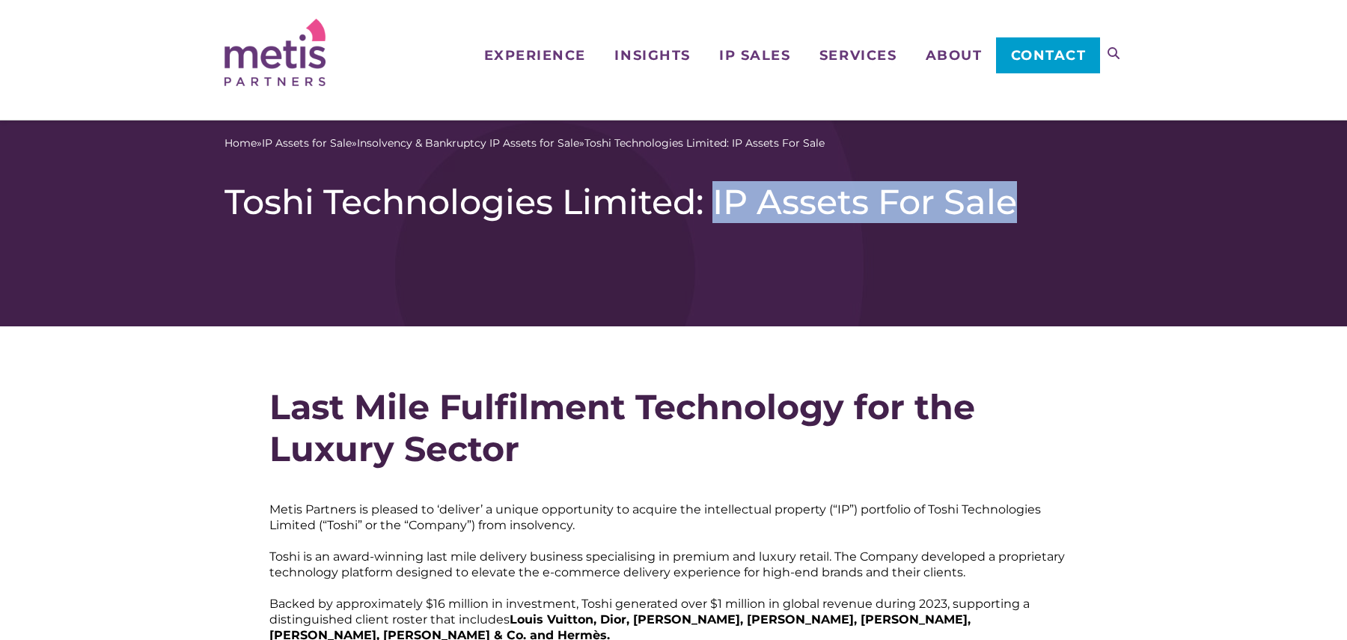
drag, startPoint x: 216, startPoint y: 219, endPoint x: 712, endPoint y: 201, distance: 495.9
click at [712, 201] on div "Home » IP Assets for Sale » Insolvency & Bankruptcy IP Assets for Sale » Toshi …" at bounding box center [673, 224] width 1347 height 206
click at [712, 201] on h1 "Toshi Technologies Limited: IP Assets For Sale" at bounding box center [674, 202] width 898 height 42
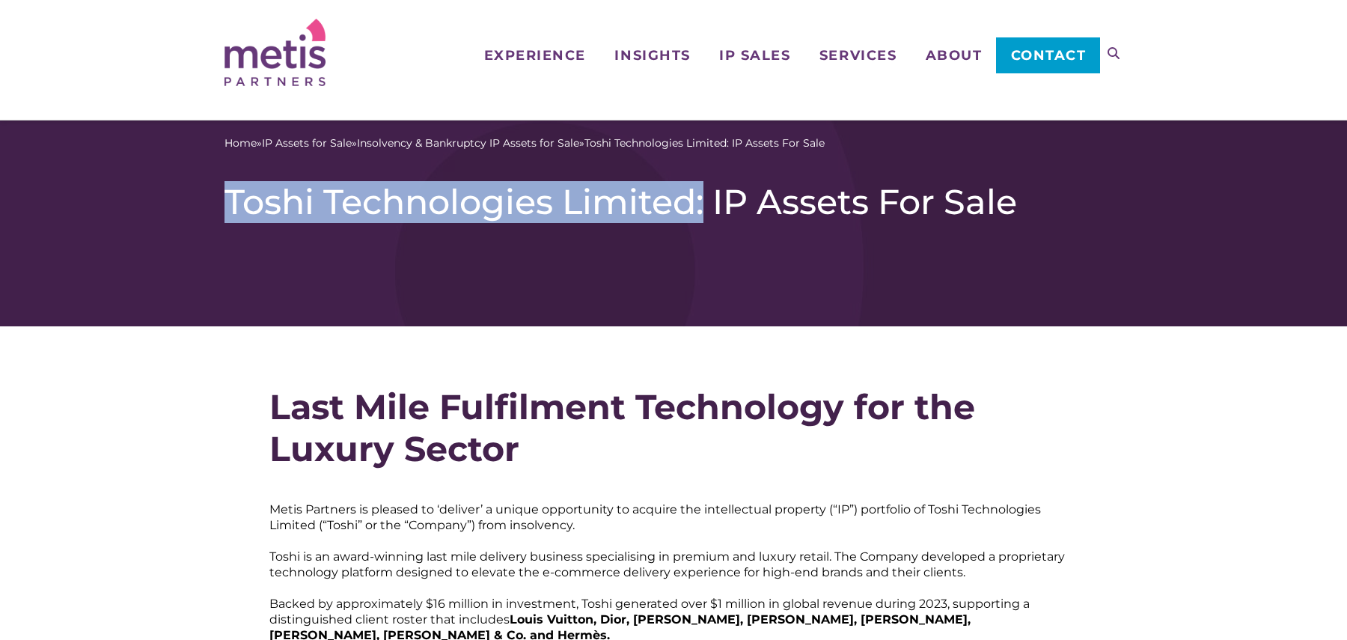
copy h1 "Toshi Technologies Limited:"
drag, startPoint x: 704, startPoint y: 199, endPoint x: 230, endPoint y: 207, distance: 473.9
click at [230, 207] on h1 "Toshi Technologies Limited: IP Assets For Sale" at bounding box center [674, 202] width 898 height 42
